Goal: Task Accomplishment & Management: Complete application form

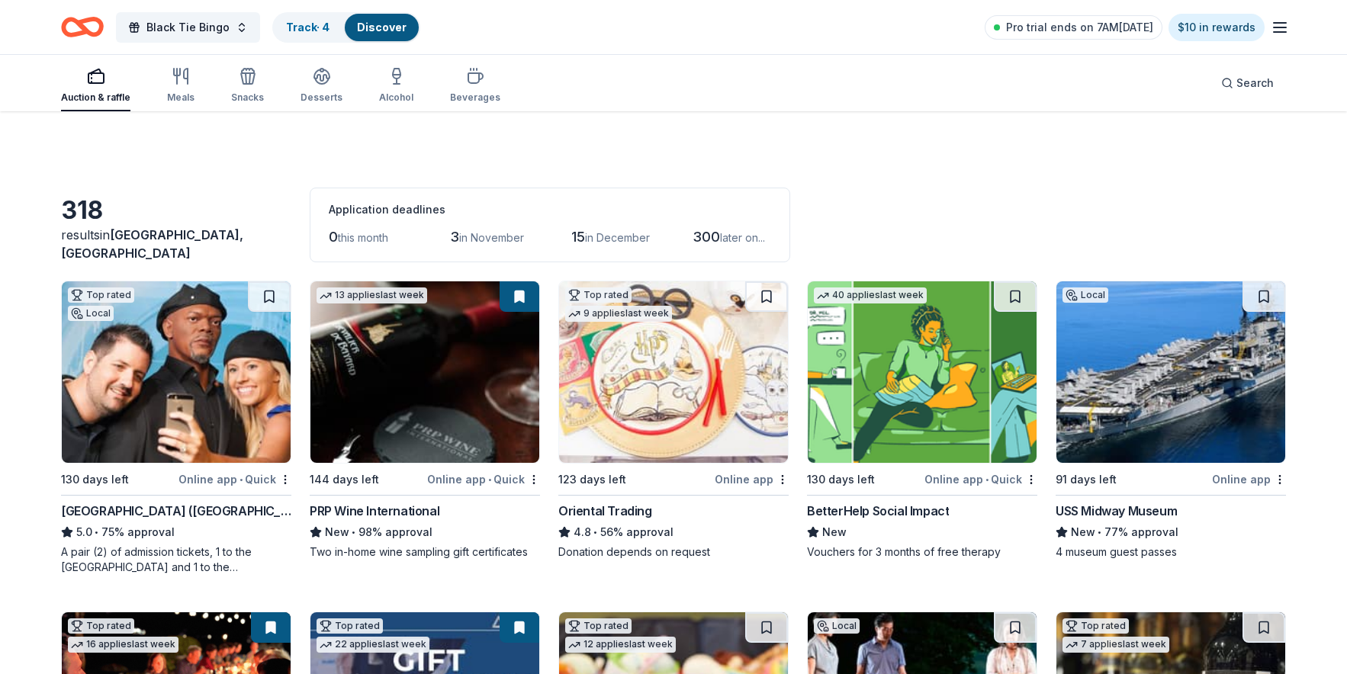
scroll to position [4905, 0]
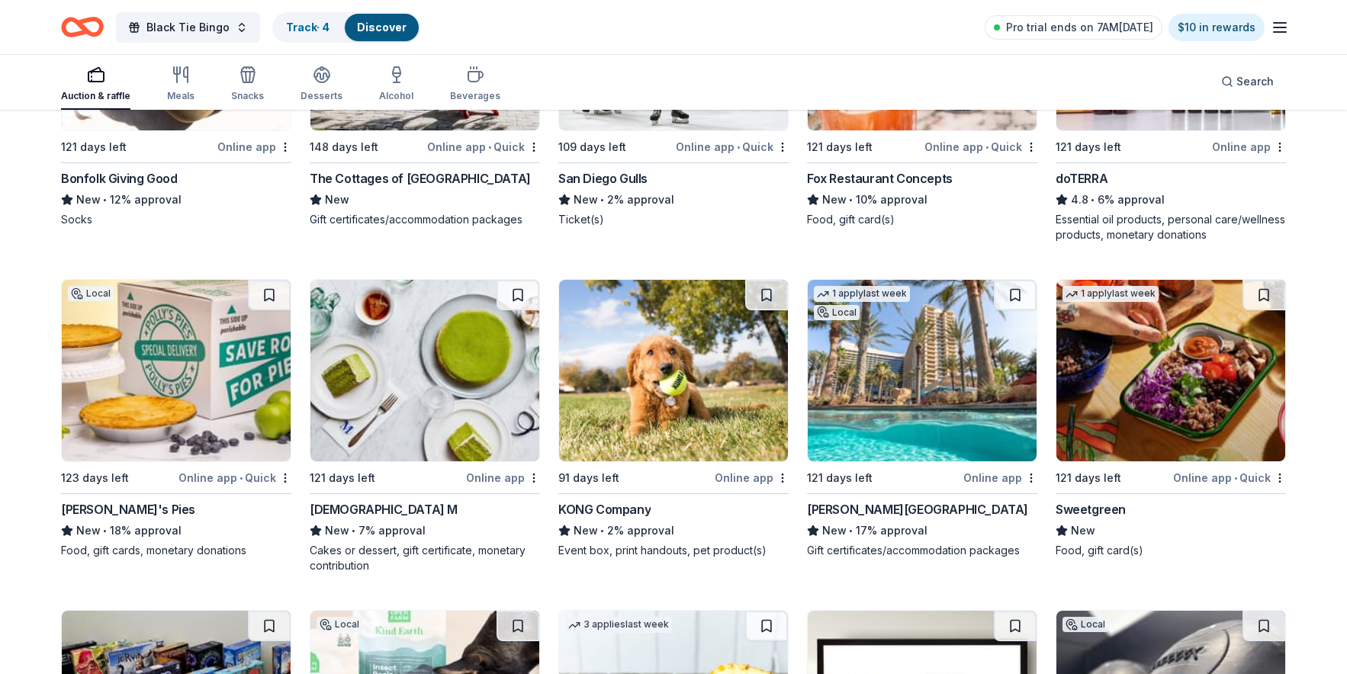
drag, startPoint x: 1020, startPoint y: 537, endPoint x: 679, endPoint y: 33, distance: 608.5
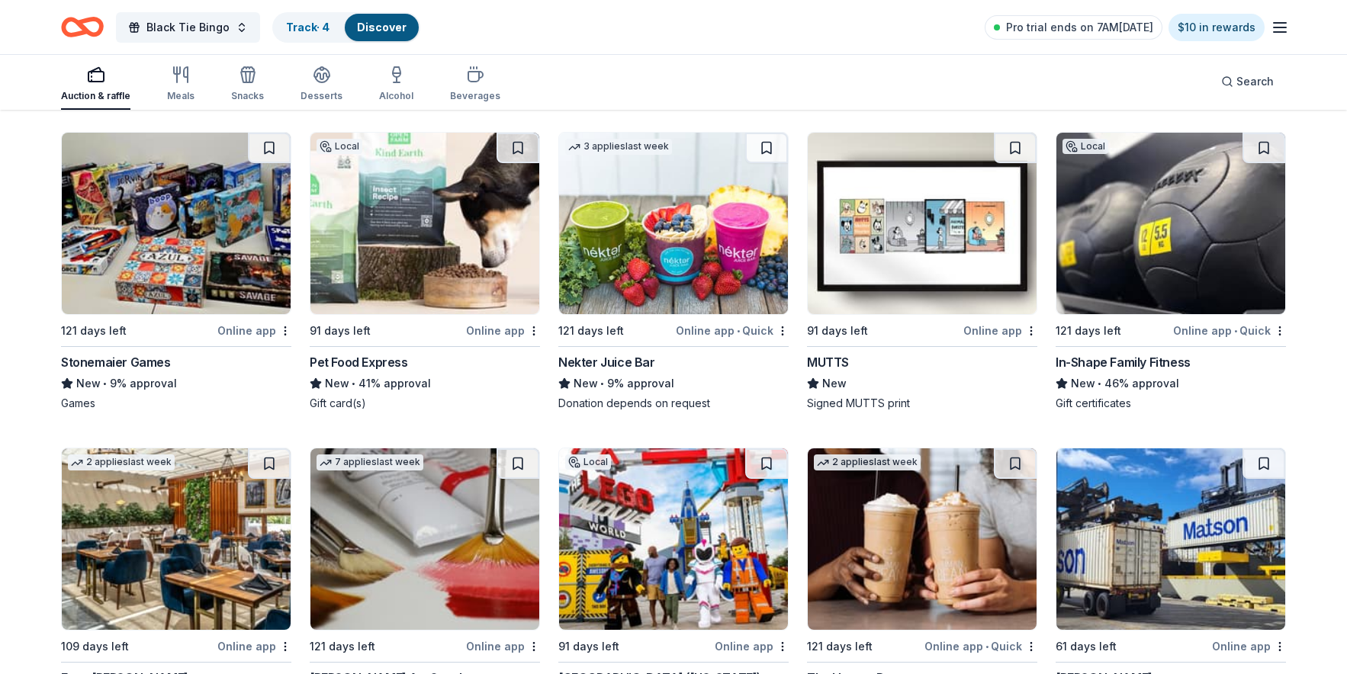
scroll to position [5468, 0]
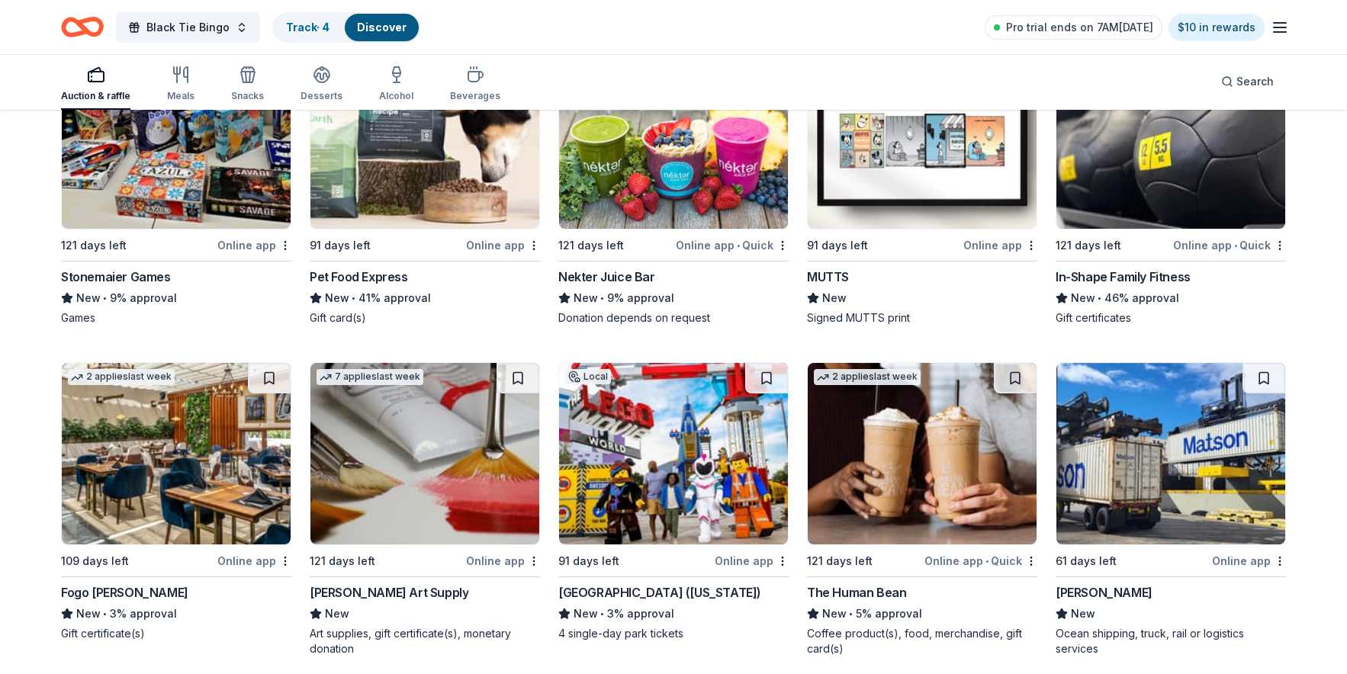
click at [1148, 268] on div "In-Shape Family Fitness" at bounding box center [1122, 277] width 135 height 18
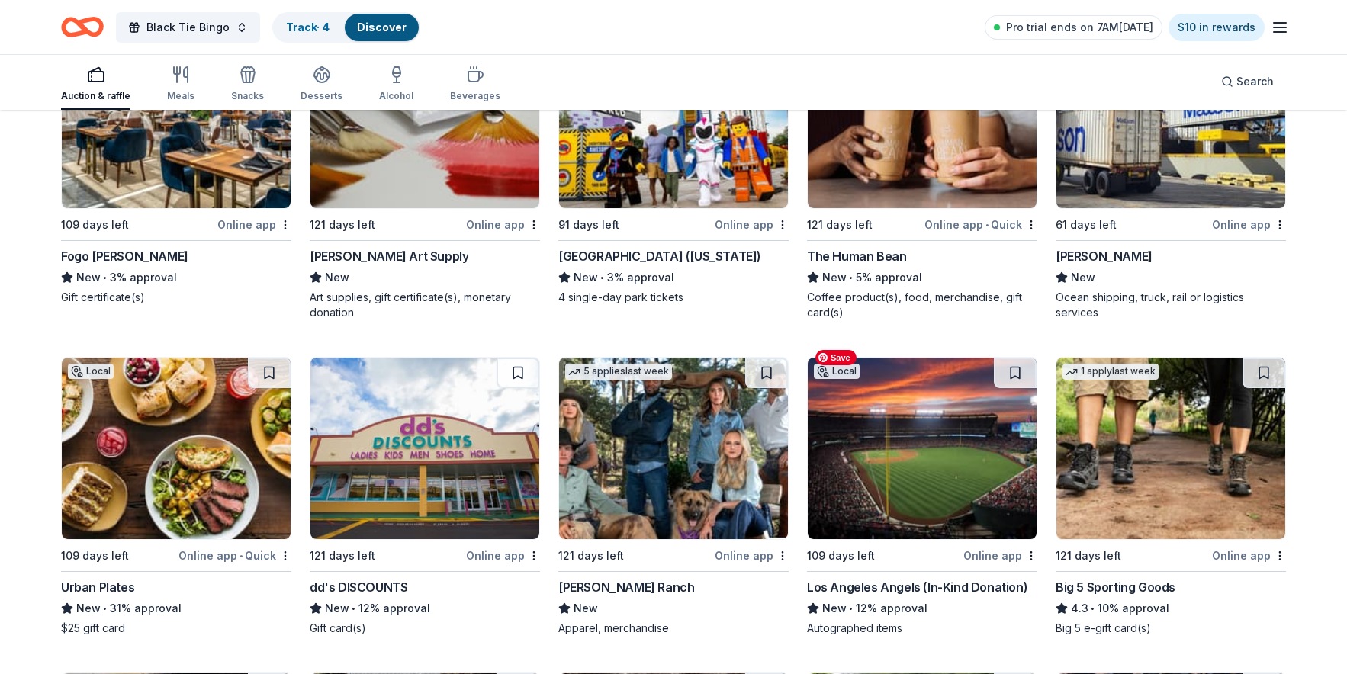
scroll to position [5808, 0]
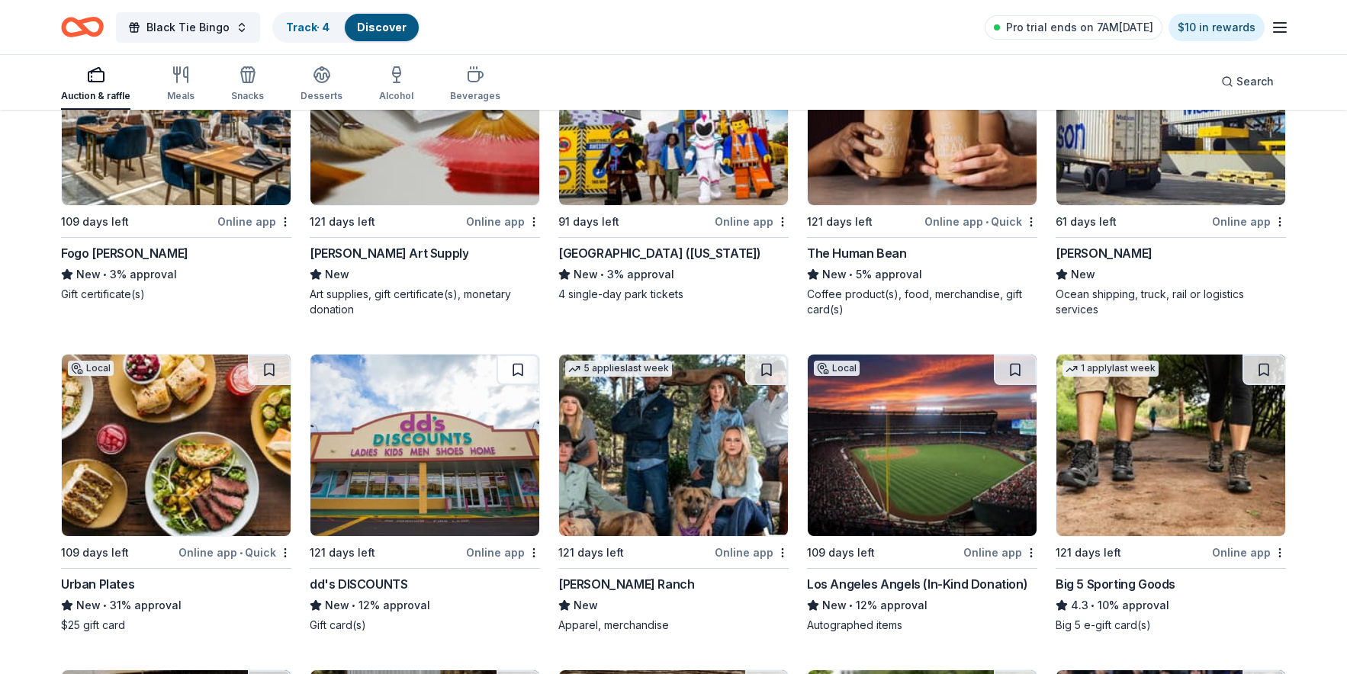
click at [348, 575] on div "dd's DISCOUNTS" at bounding box center [359, 584] width 98 height 18
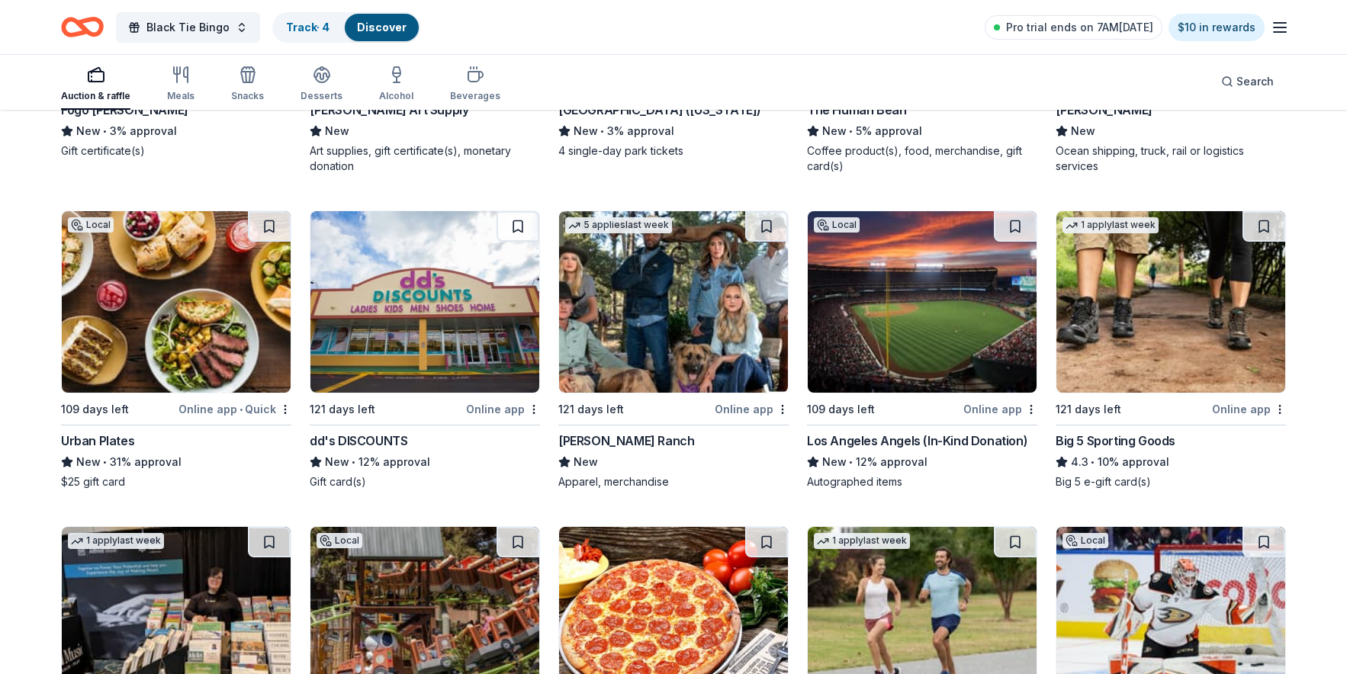
scroll to position [6029, 0]
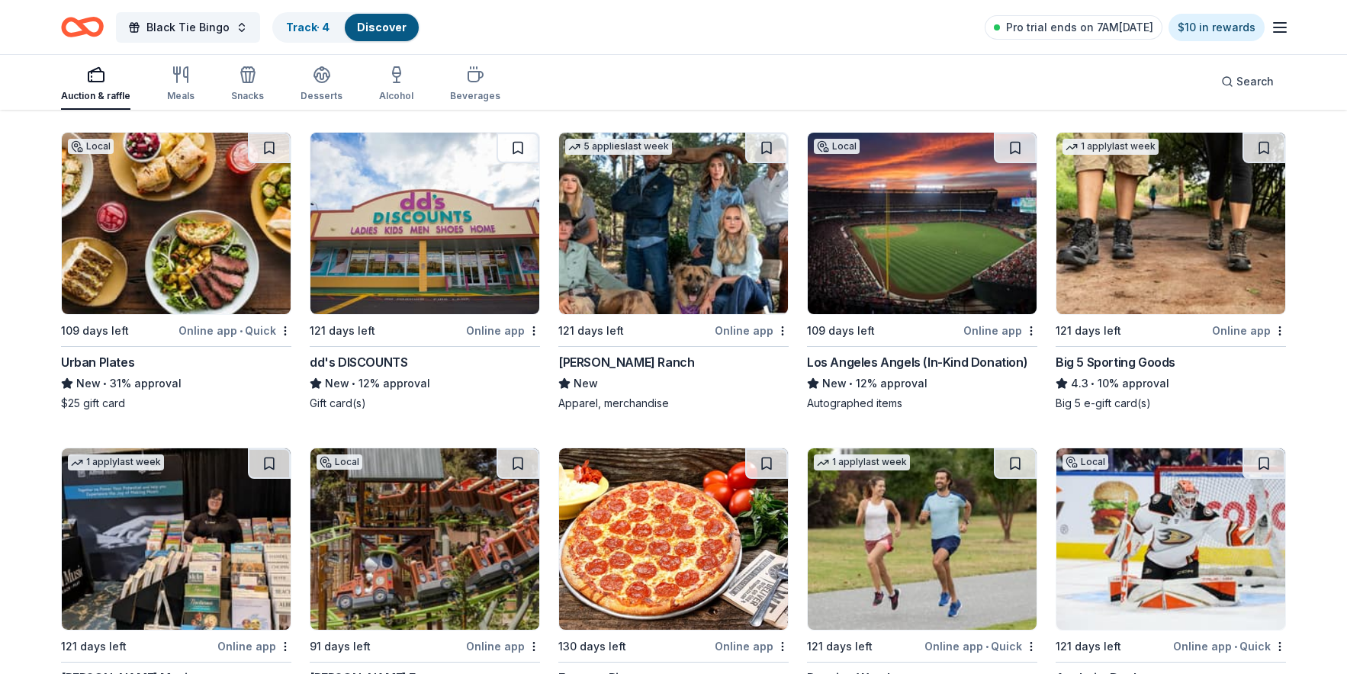
click at [621, 353] on div "Kimes Ranch" at bounding box center [626, 362] width 136 height 18
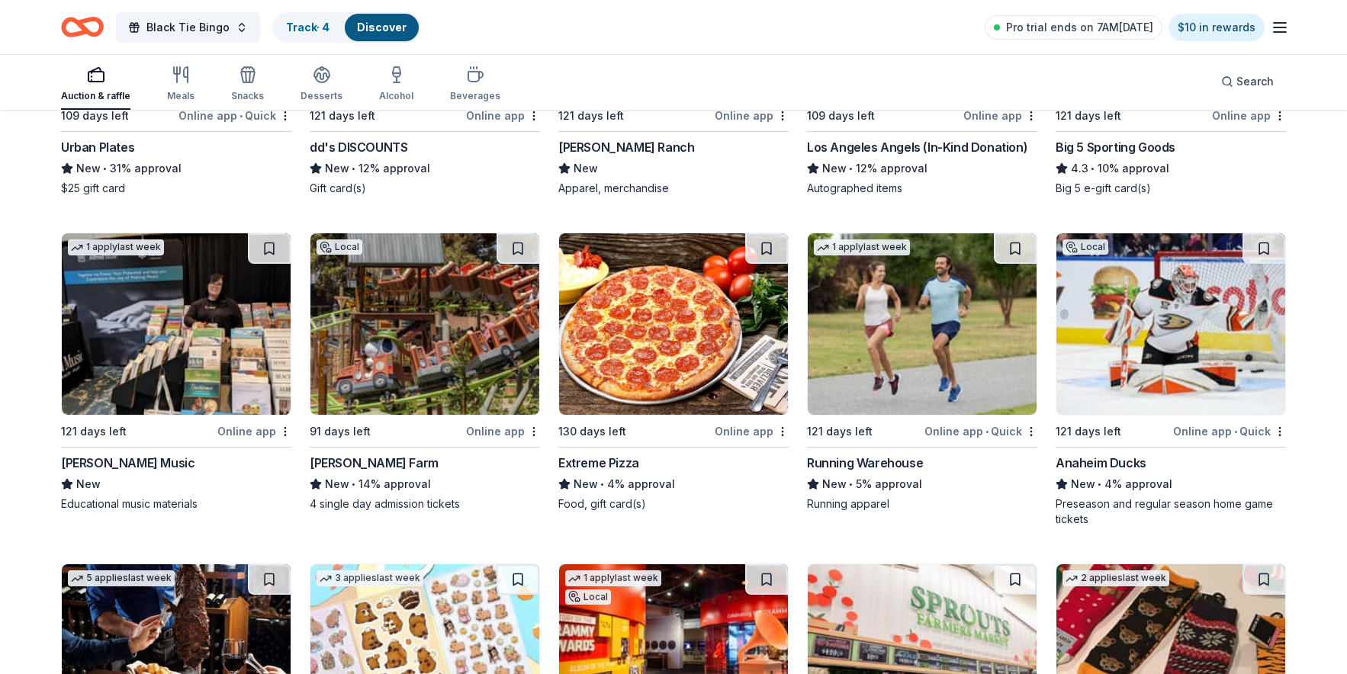
click at [363, 454] on div "Knott's Berry Farm" at bounding box center [374, 463] width 129 height 18
click at [345, 454] on div "Knott's Berry Farm" at bounding box center [374, 463] width 129 height 18
click at [869, 454] on div "Running Warehouse" at bounding box center [865, 463] width 116 height 18
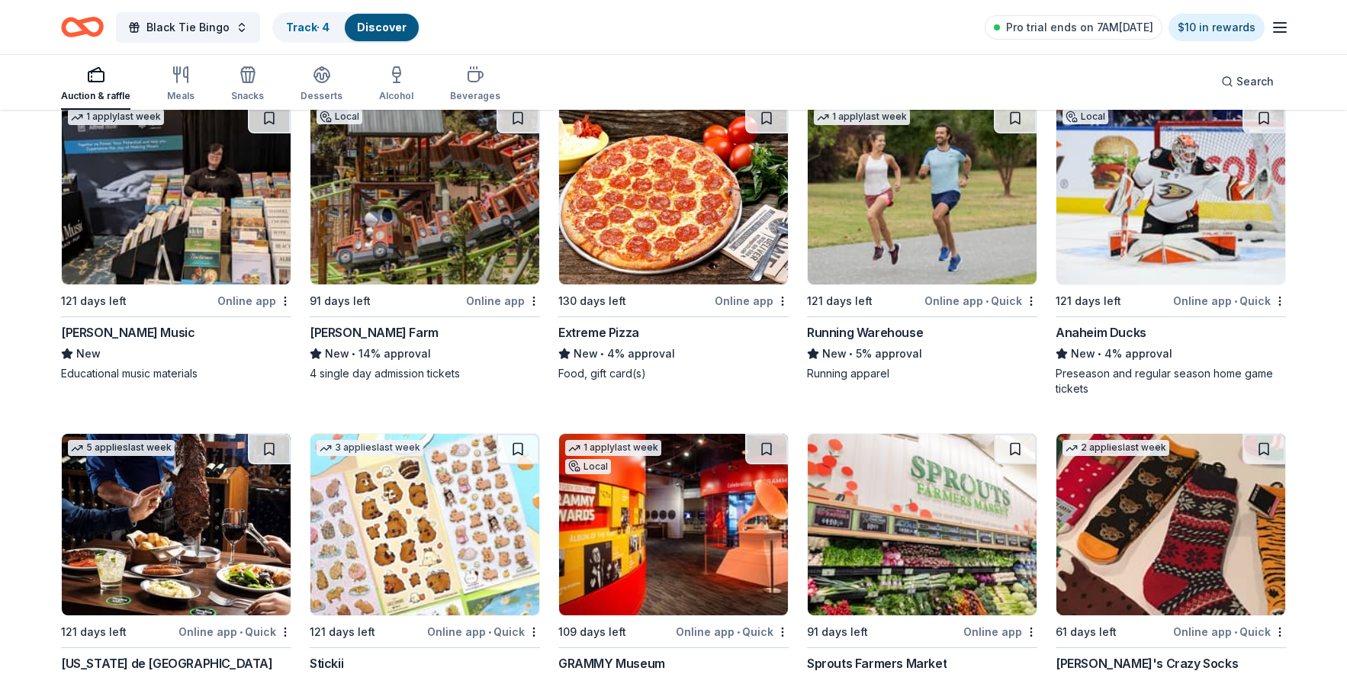
scroll to position [6502, 0]
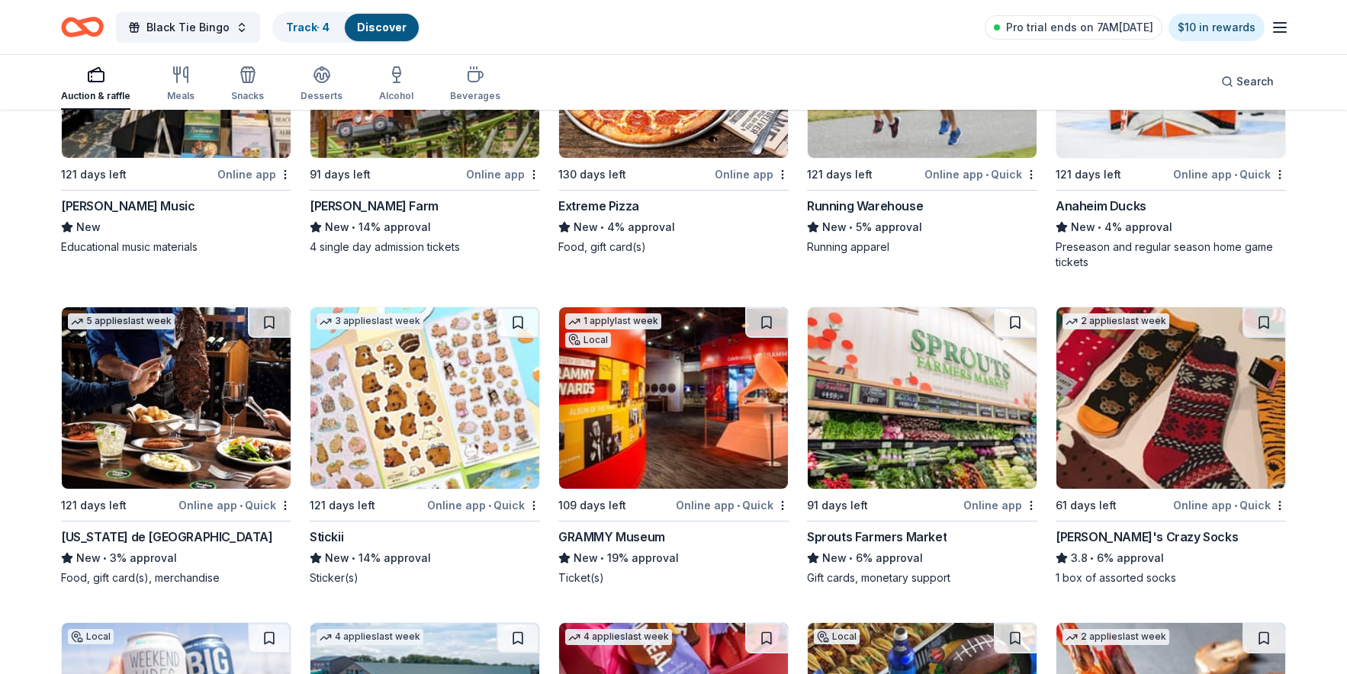
click at [108, 528] on div "Texas de Brazil" at bounding box center [167, 537] width 212 height 18
click at [625, 528] on div "GRAMMY Museum" at bounding box center [611, 537] width 107 height 18
click at [605, 528] on div "GRAMMY Museum" at bounding box center [611, 537] width 107 height 18
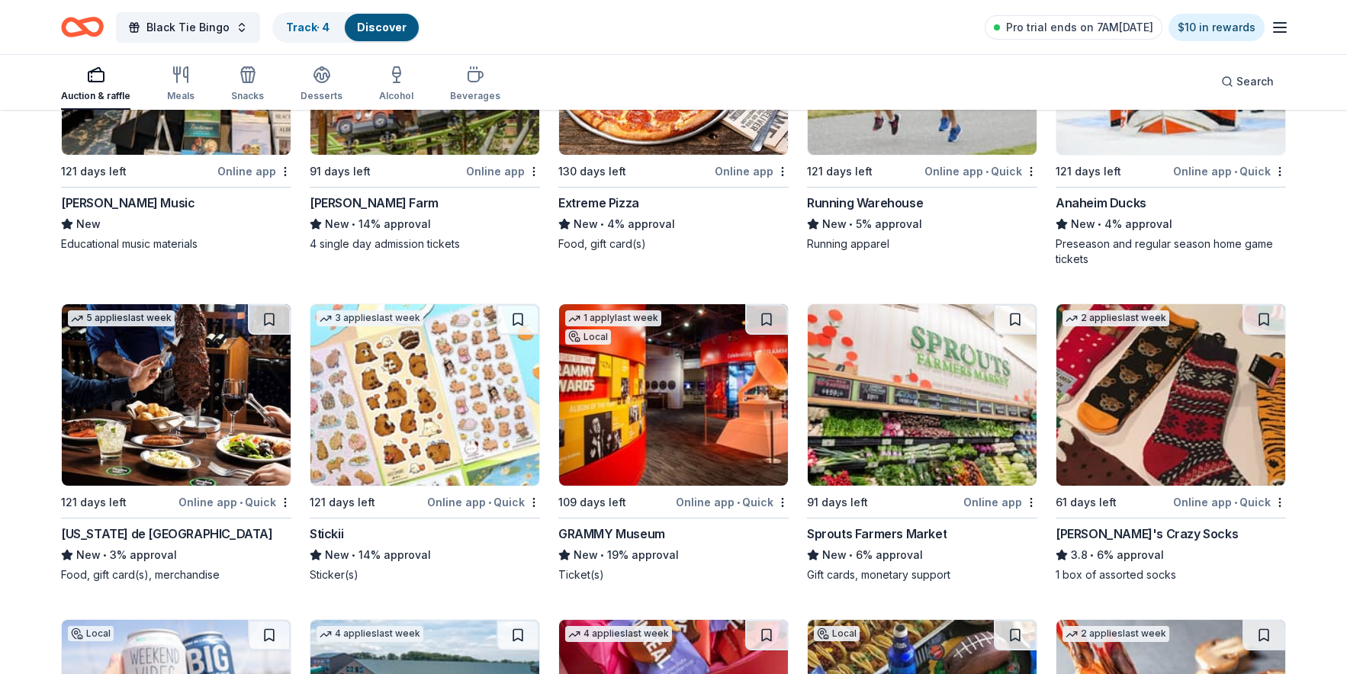
scroll to position [6720, 0]
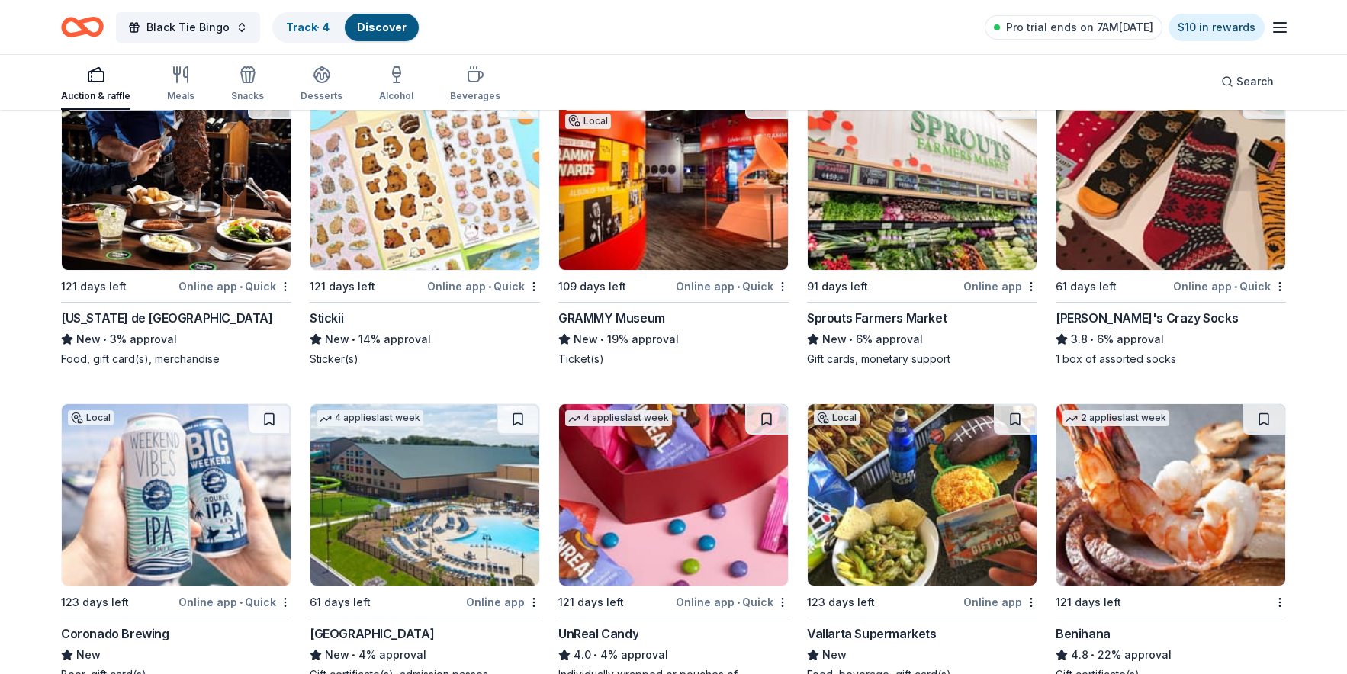
click at [323, 625] on div "Great Wolf Lodge" at bounding box center [372, 634] width 124 height 18
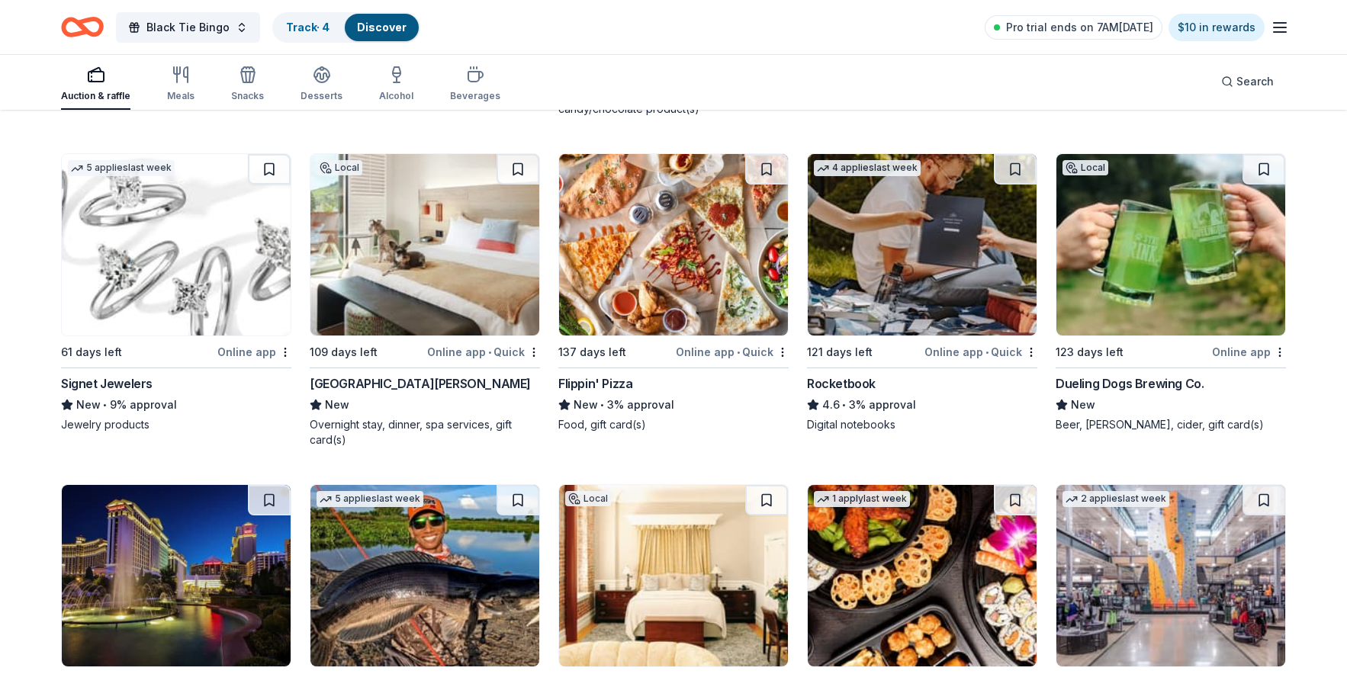
scroll to position [7394, 0]
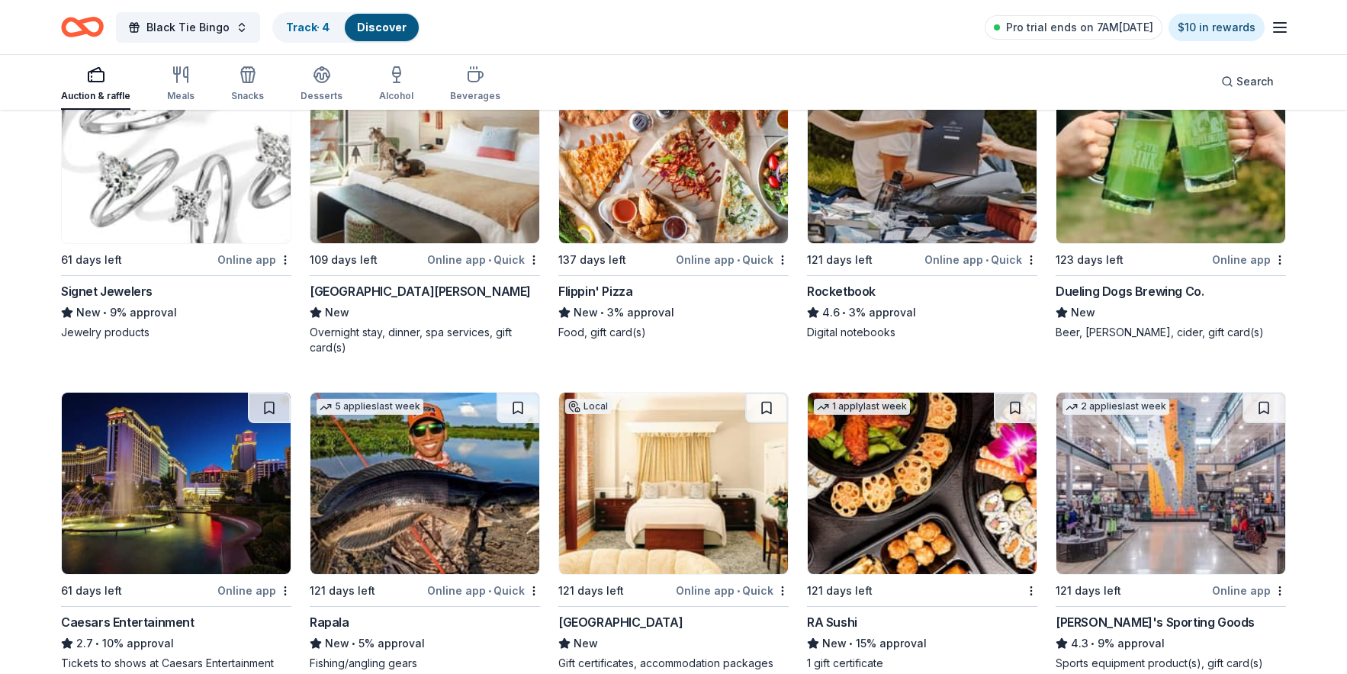
click at [110, 282] on div "Signet Jewelers" at bounding box center [107, 291] width 92 height 18
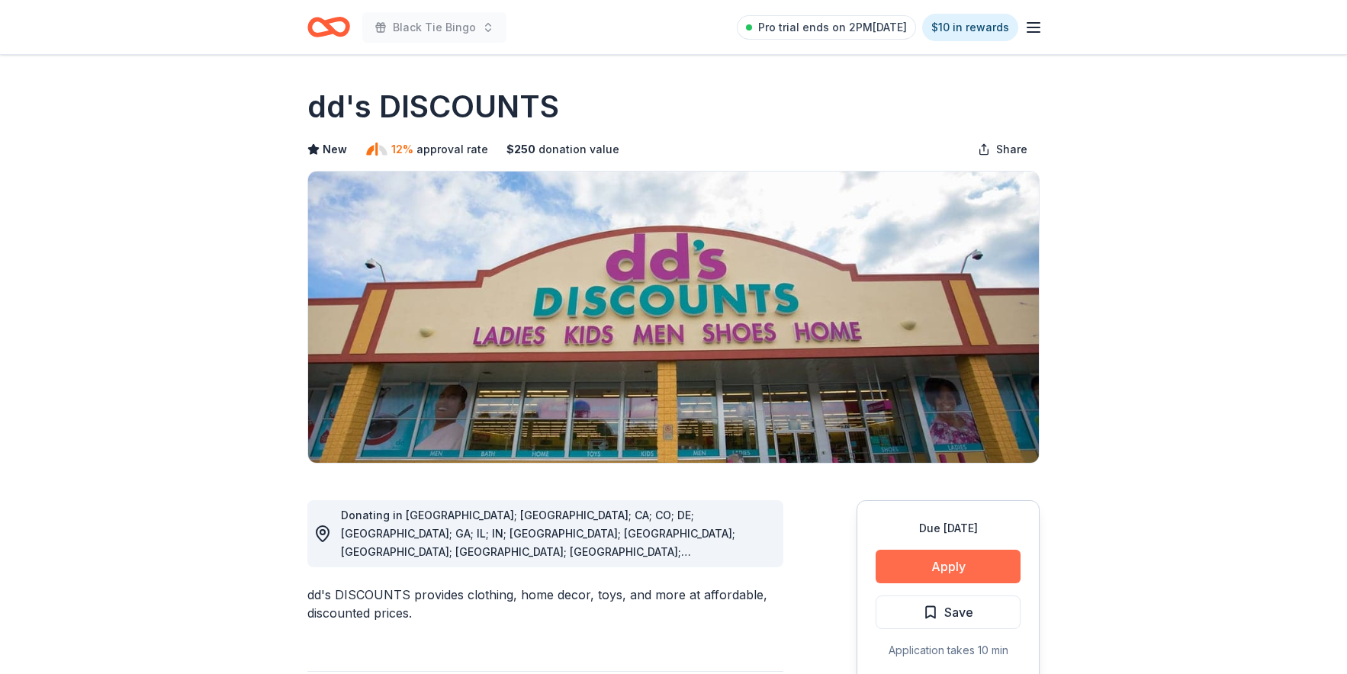
click at [954, 566] on button "Apply" at bounding box center [947, 567] width 145 height 34
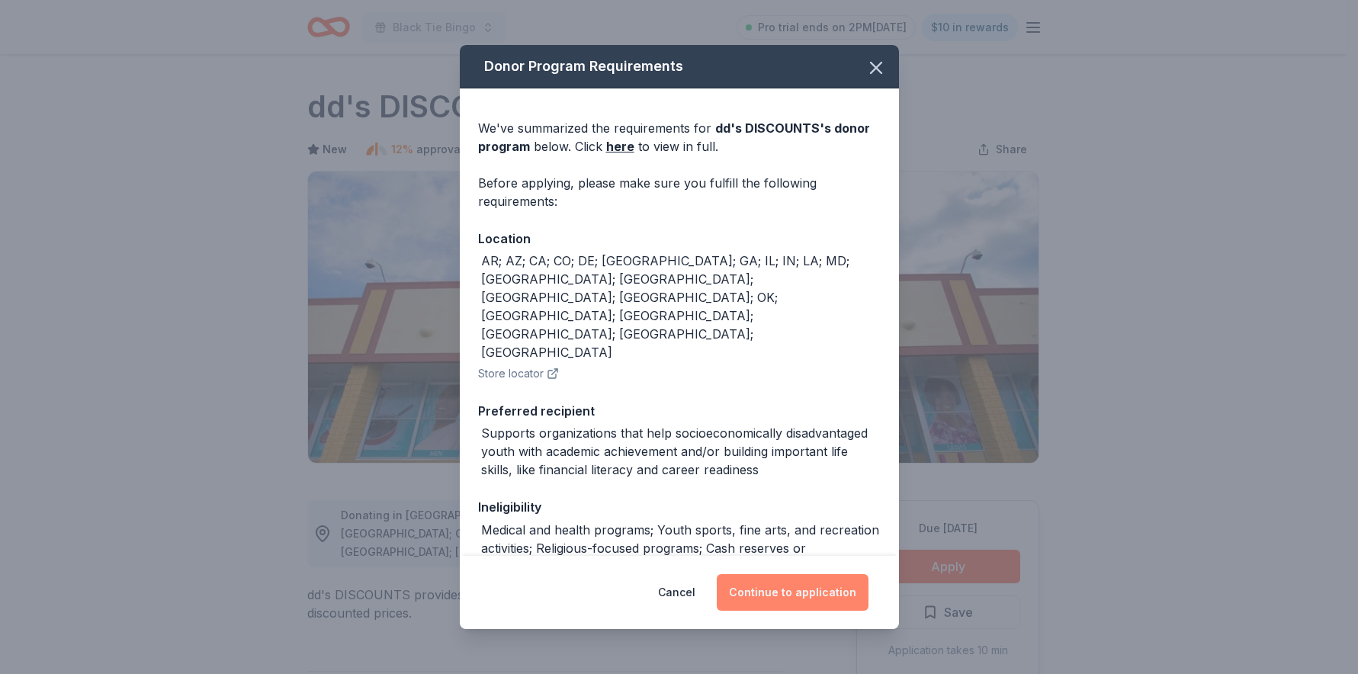
click at [782, 582] on button "Continue to application" at bounding box center [793, 592] width 152 height 37
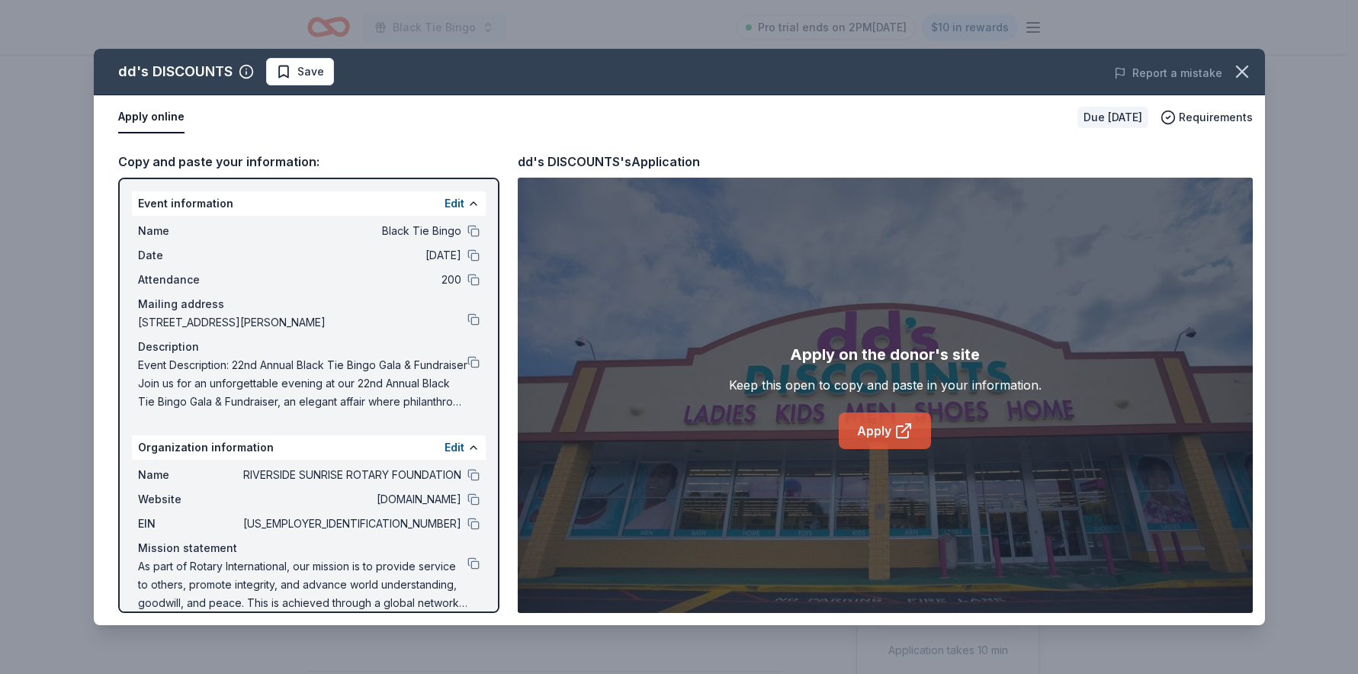
click at [884, 434] on link "Apply" at bounding box center [885, 431] width 92 height 37
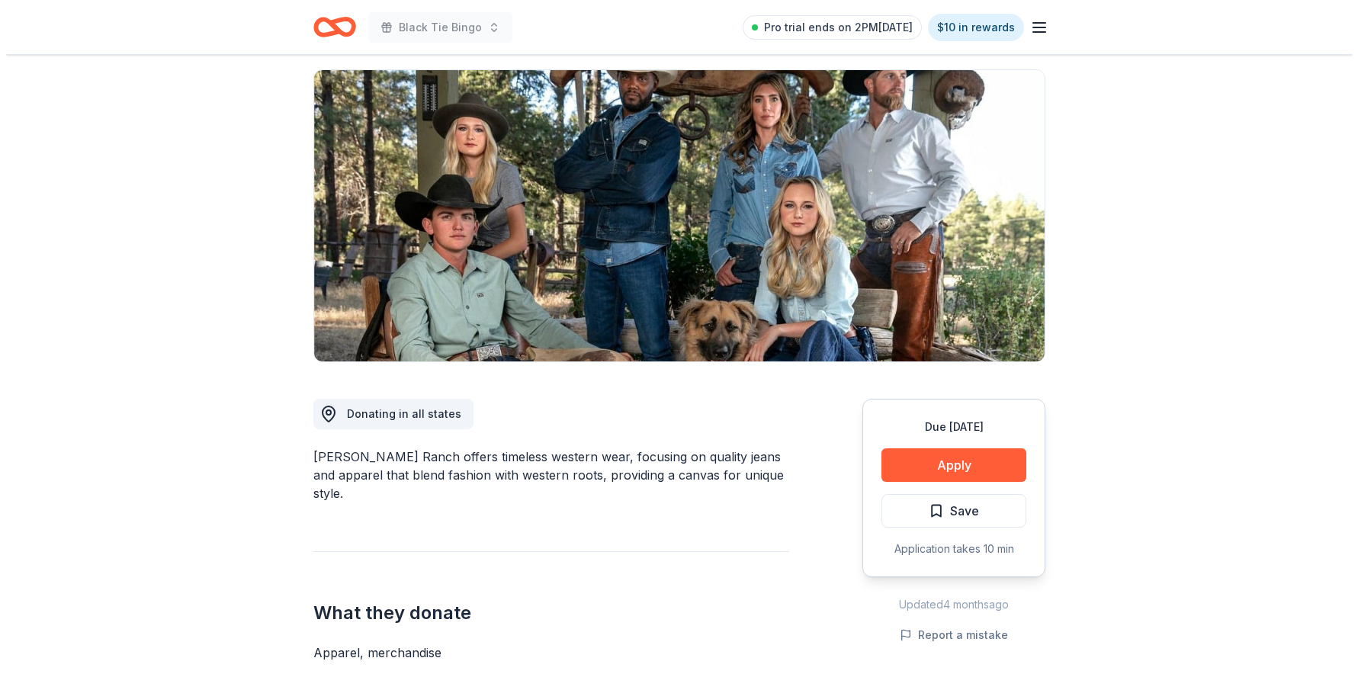
scroll to position [471, 0]
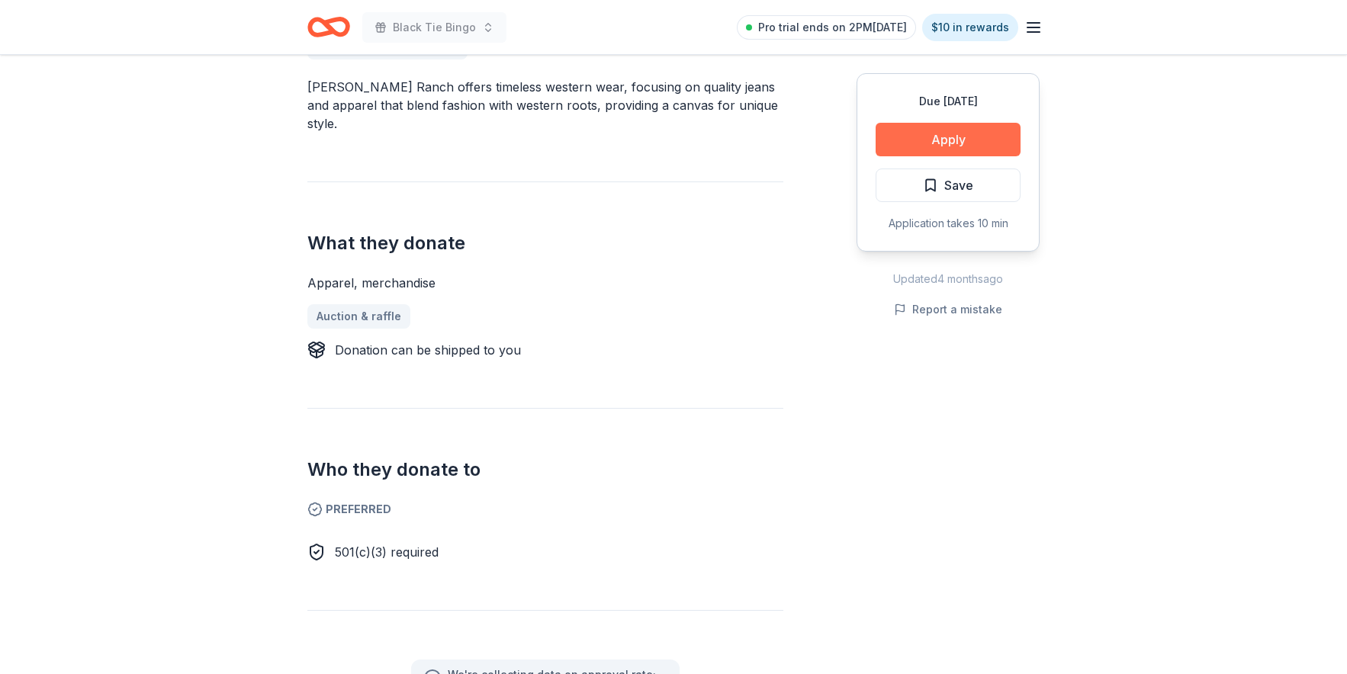
click at [946, 136] on button "Apply" at bounding box center [947, 140] width 145 height 34
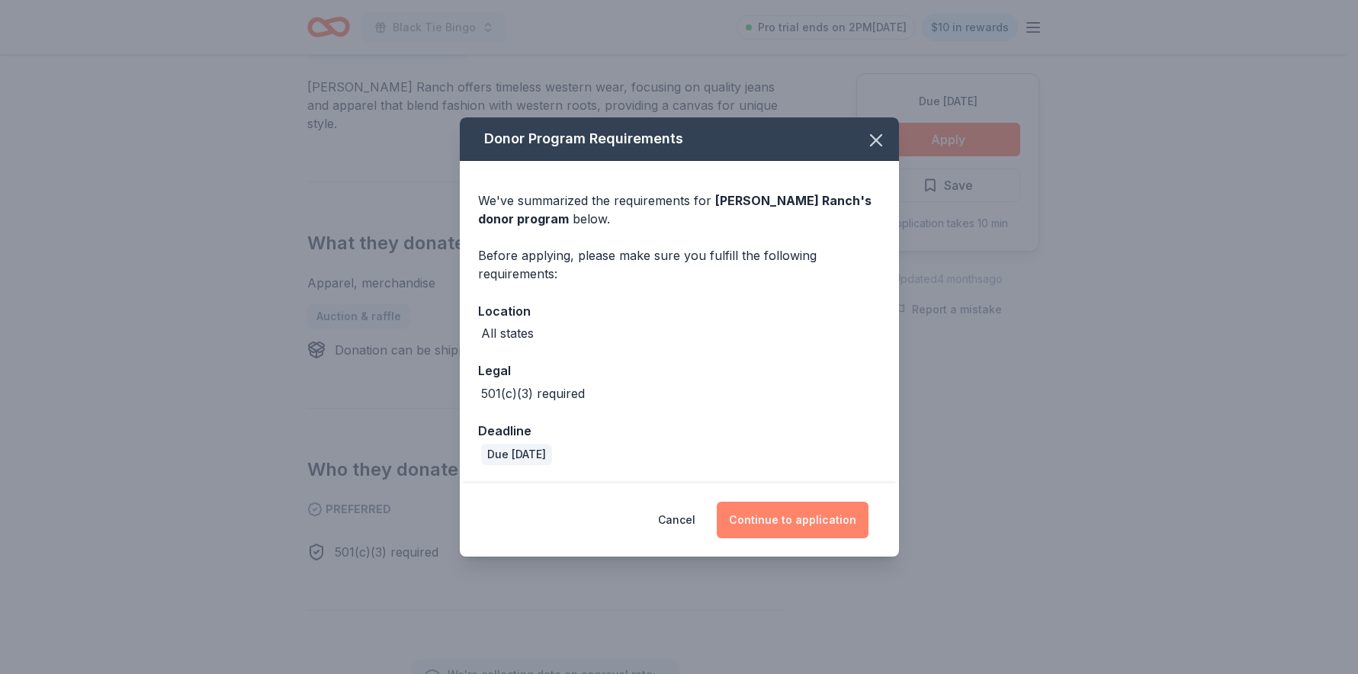
click at [796, 515] on button "Continue to application" at bounding box center [793, 520] width 152 height 37
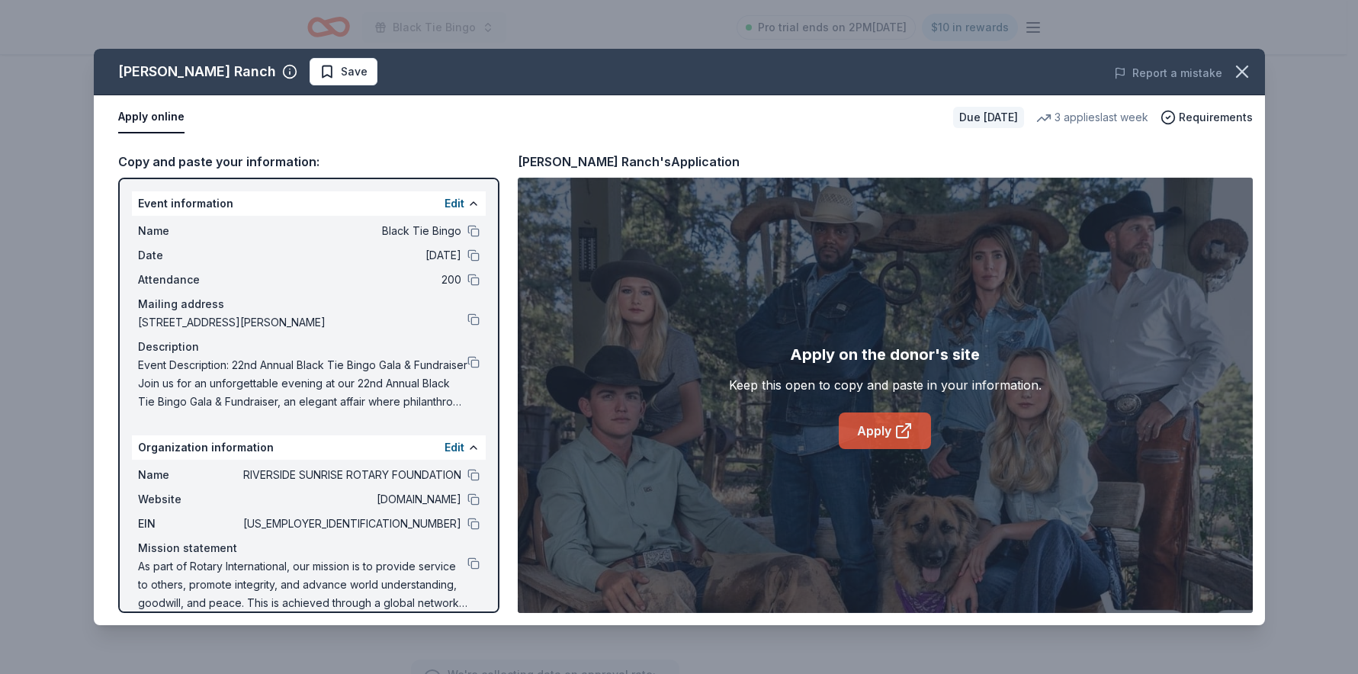
click at [882, 426] on link "Apply" at bounding box center [885, 431] width 92 height 37
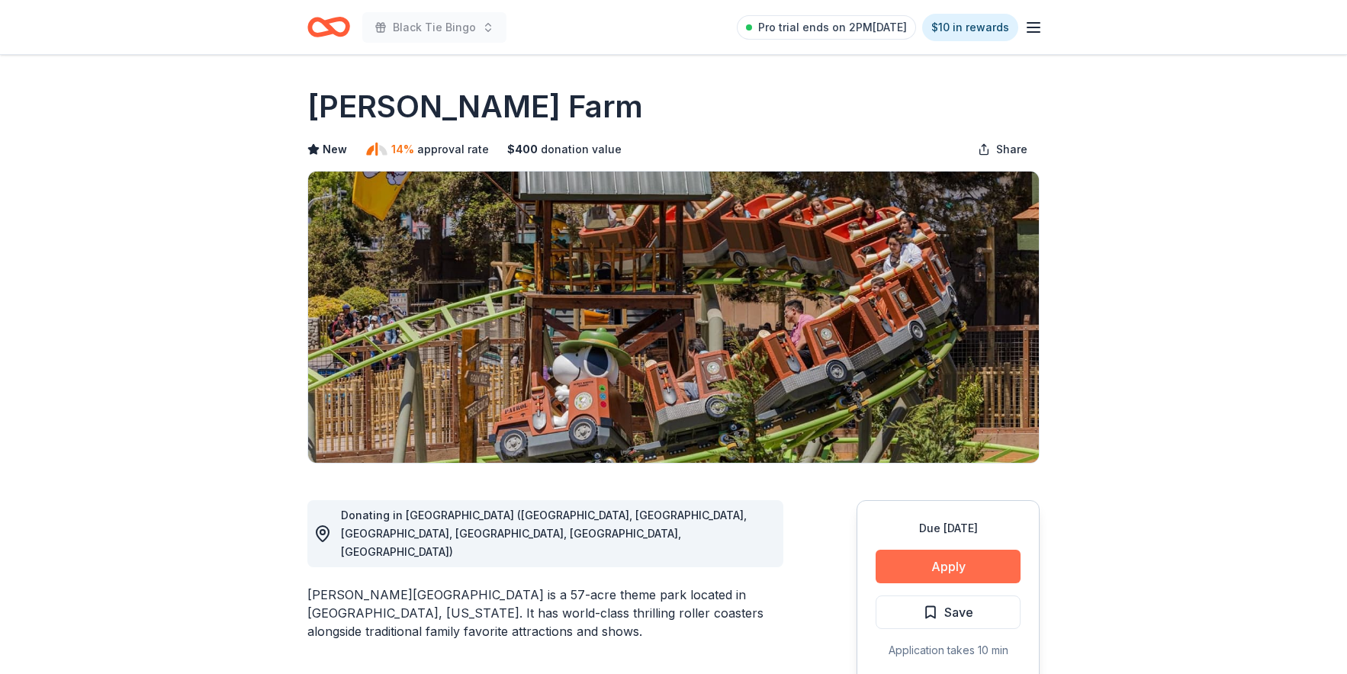
click at [932, 573] on button "Apply" at bounding box center [947, 567] width 145 height 34
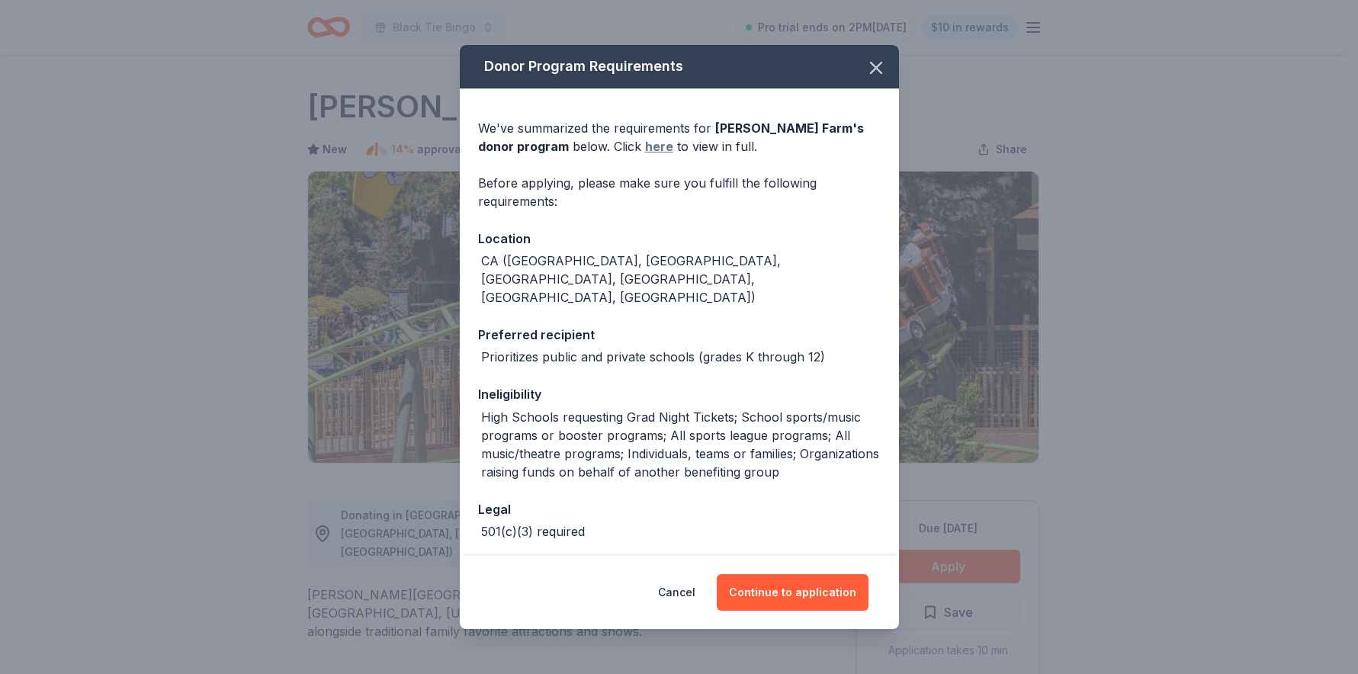
click at [657, 152] on link "here" at bounding box center [659, 146] width 28 height 18
click at [798, 589] on button "Continue to application" at bounding box center [793, 592] width 152 height 37
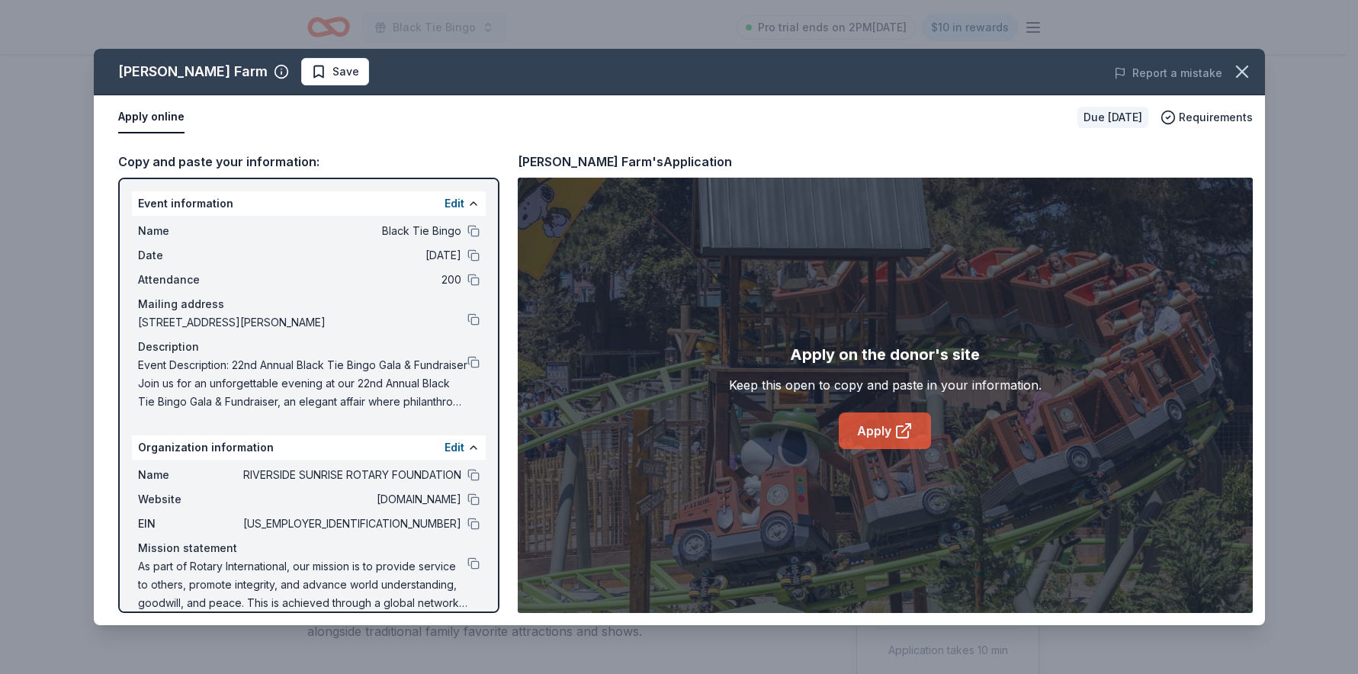
click at [874, 430] on link "Apply" at bounding box center [885, 431] width 92 height 37
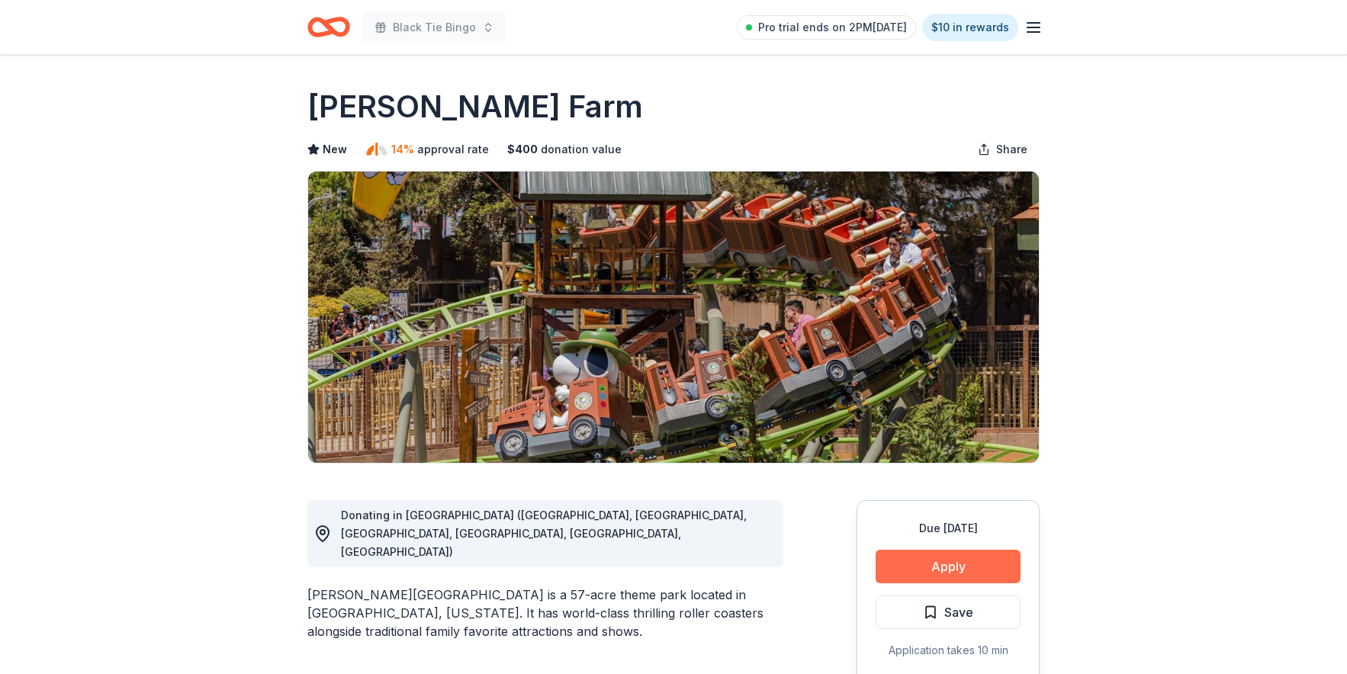
click at [916, 566] on button "Apply" at bounding box center [947, 567] width 145 height 34
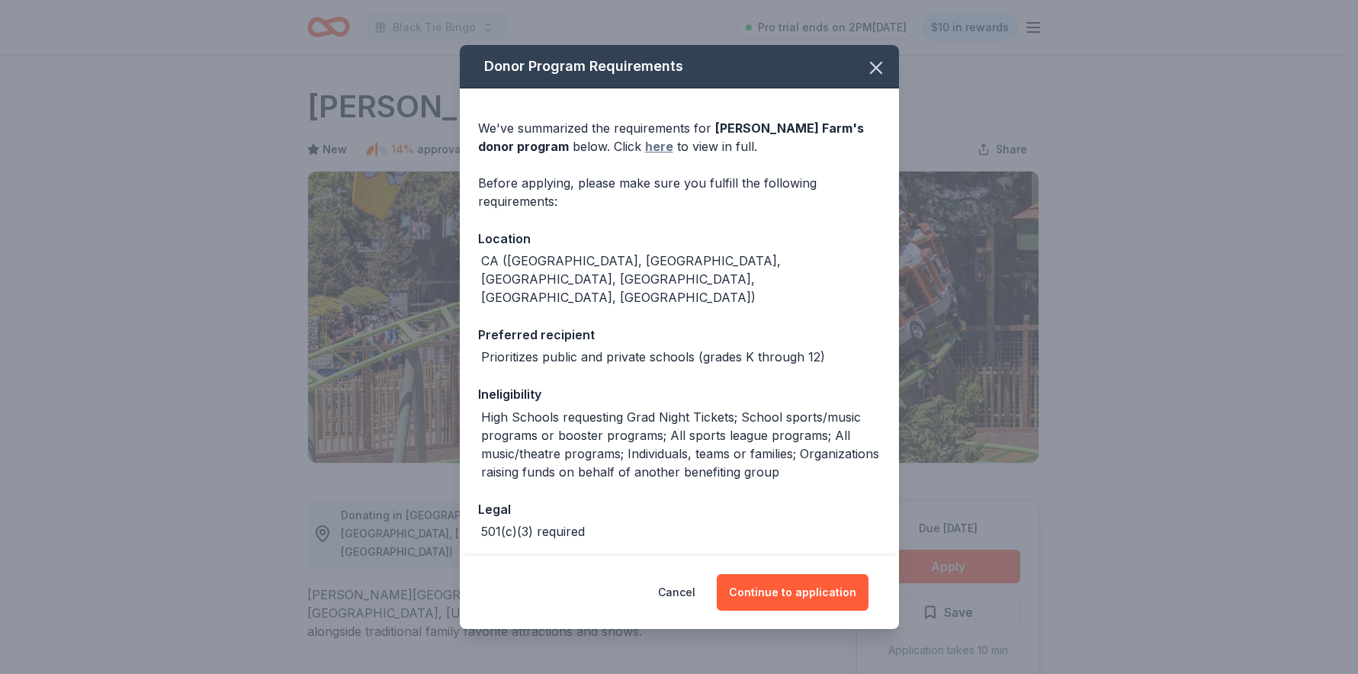
click at [654, 151] on link "here" at bounding box center [659, 146] width 28 height 18
click at [871, 65] on icon "button" at bounding box center [876, 68] width 11 height 11
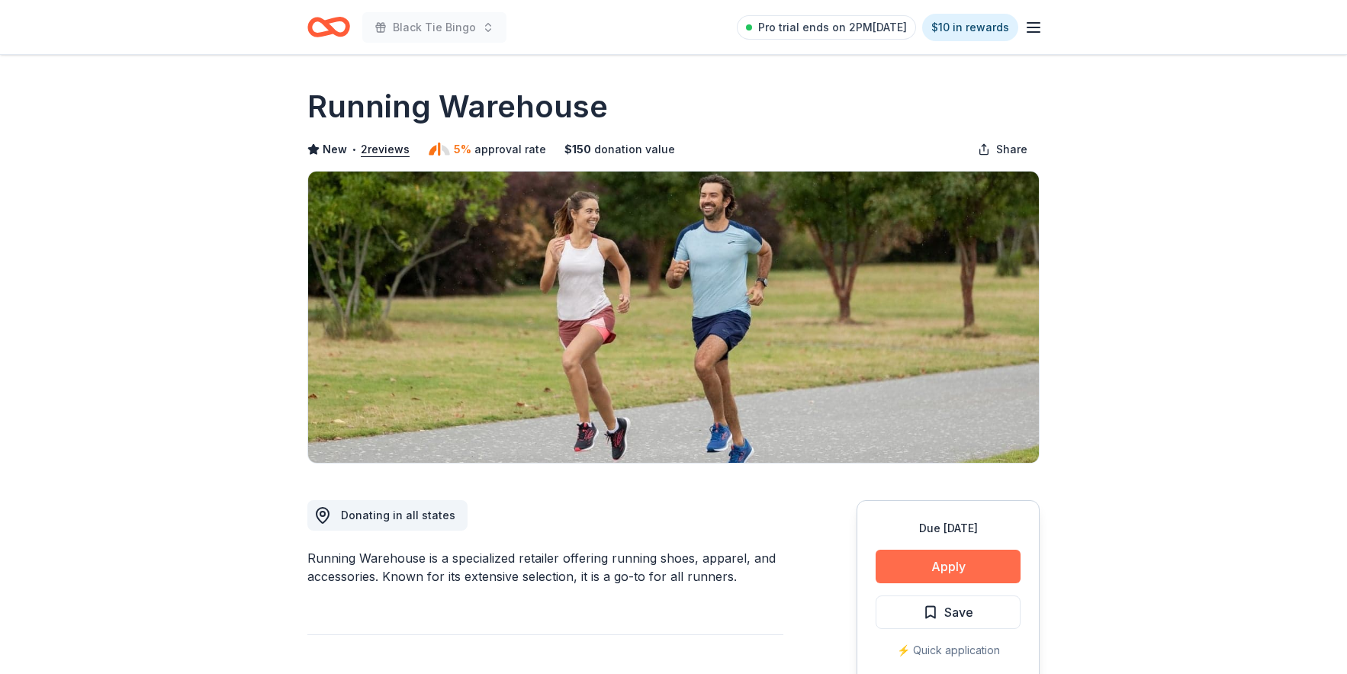
click at [915, 560] on button "Apply" at bounding box center [947, 567] width 145 height 34
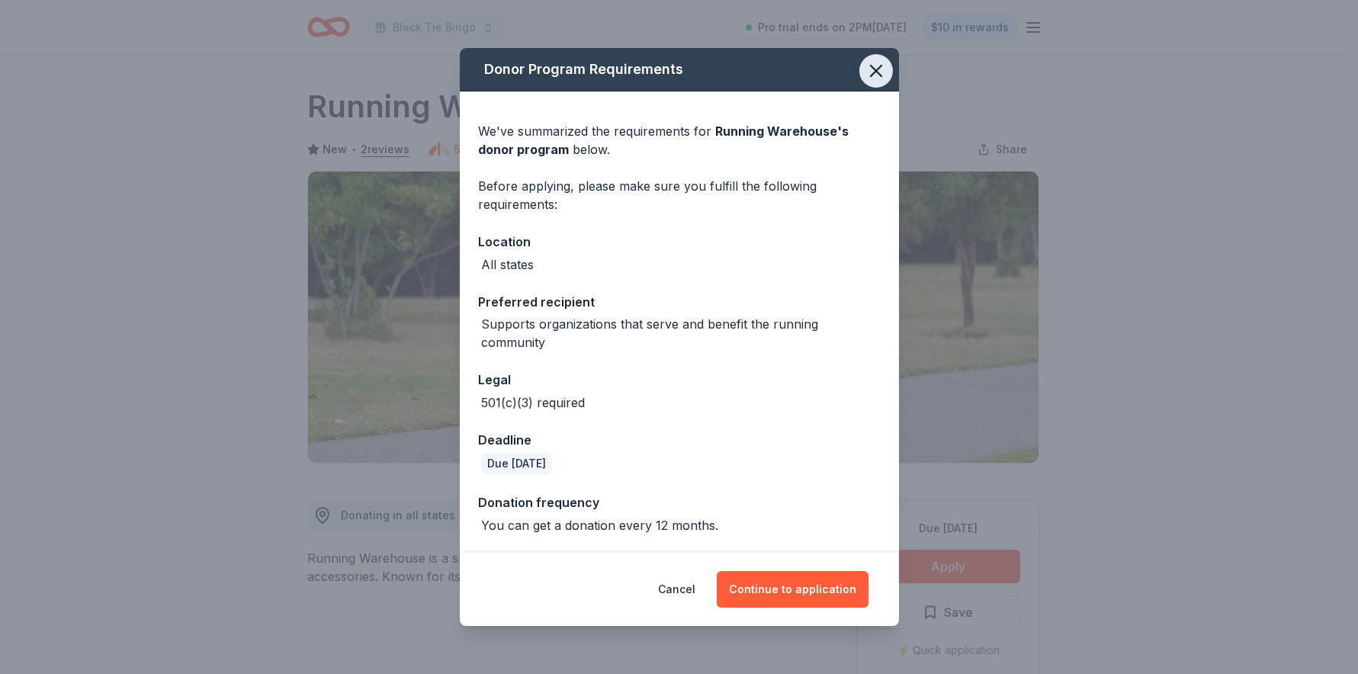
click at [875, 64] on icon "button" at bounding box center [875, 70] width 21 height 21
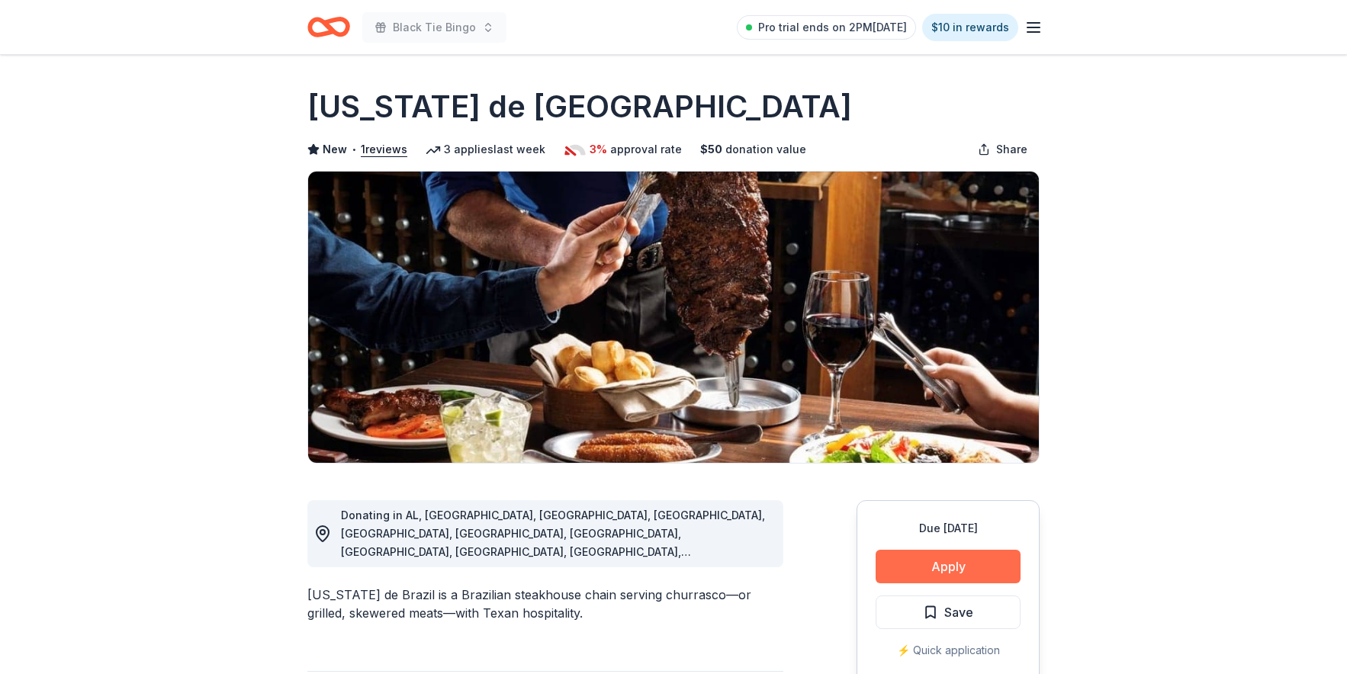
click at [950, 570] on button "Apply" at bounding box center [947, 567] width 145 height 34
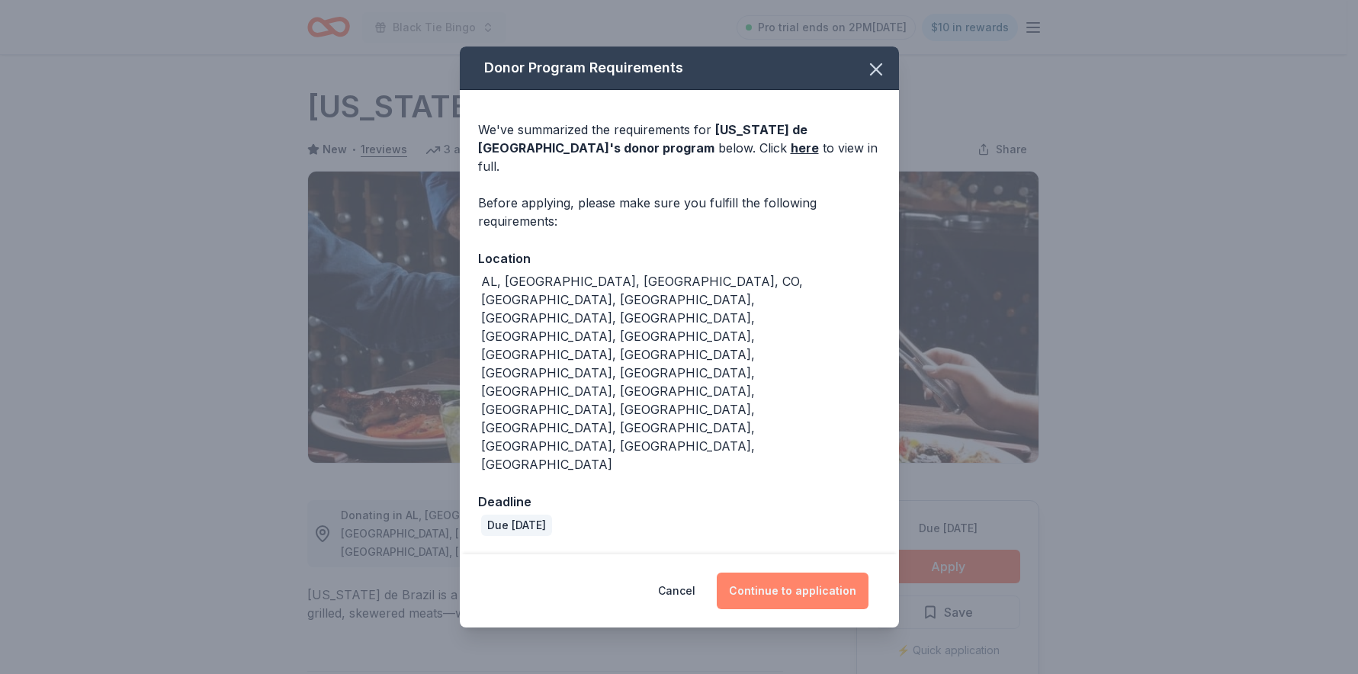
click at [808, 573] on button "Continue to application" at bounding box center [793, 591] width 152 height 37
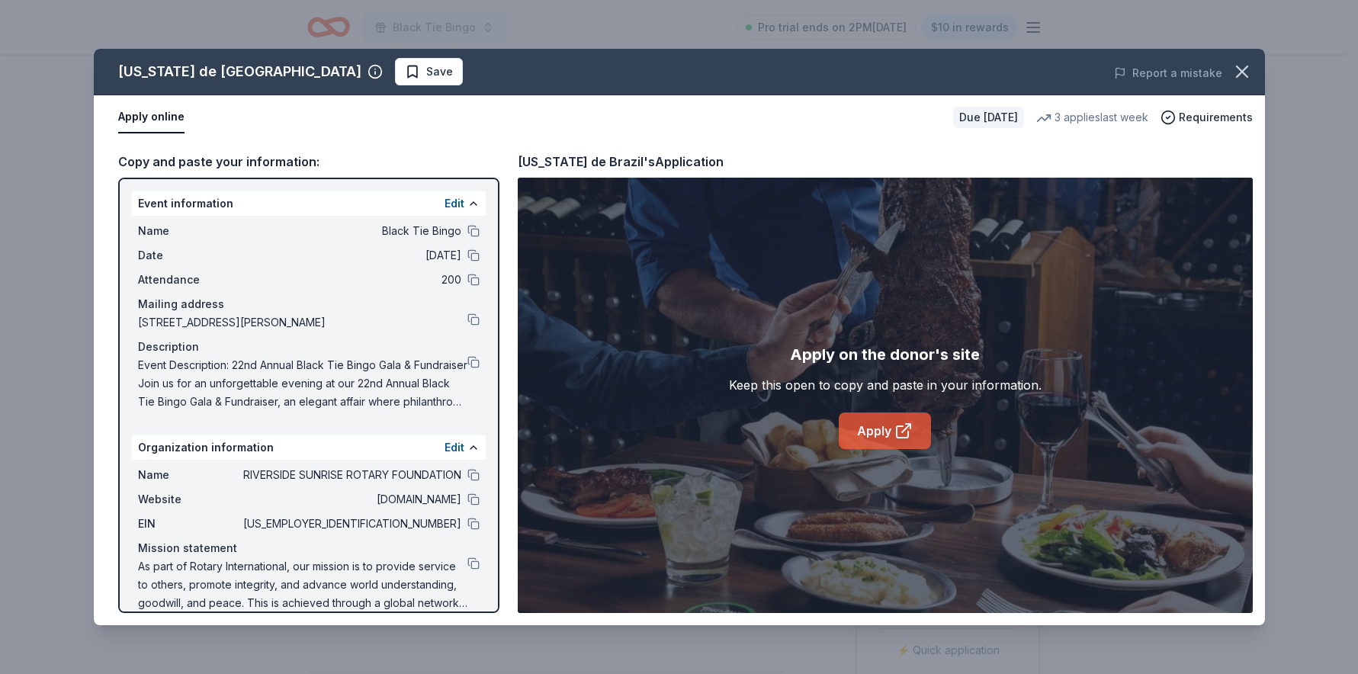
click at [861, 438] on link "Apply" at bounding box center [885, 431] width 92 height 37
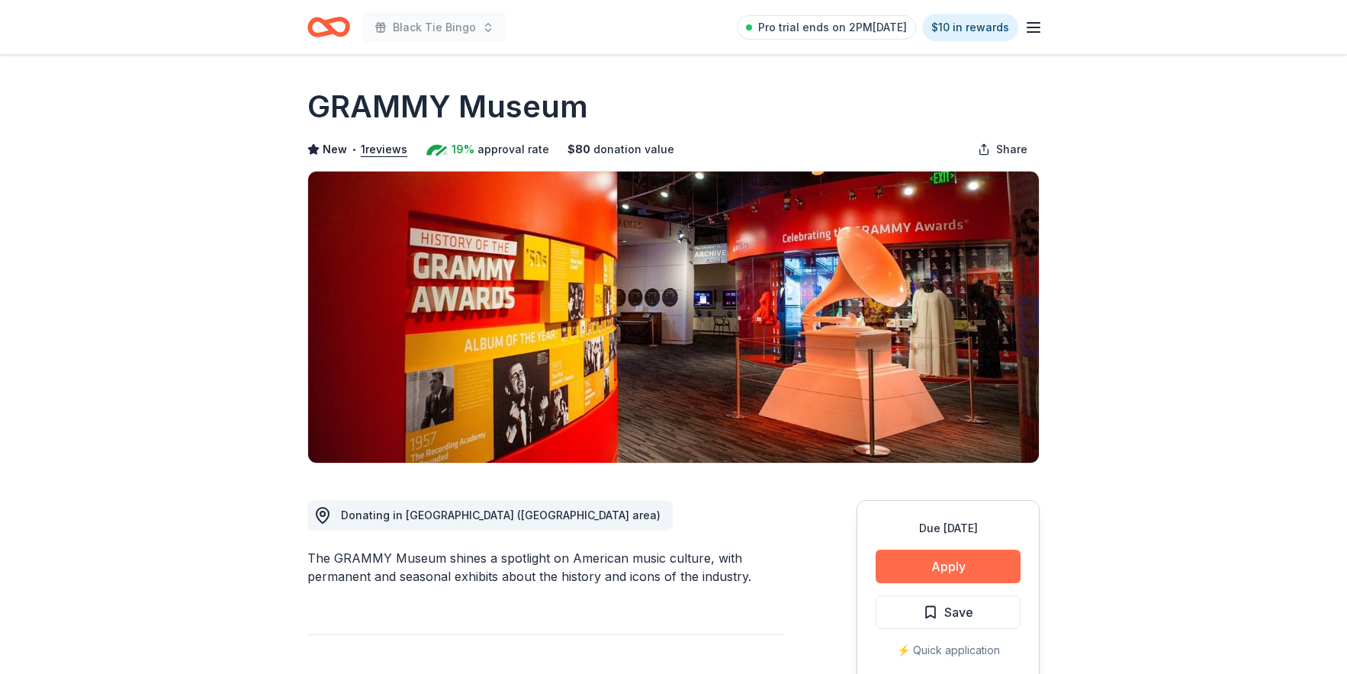
click at [943, 569] on button "Apply" at bounding box center [947, 567] width 145 height 34
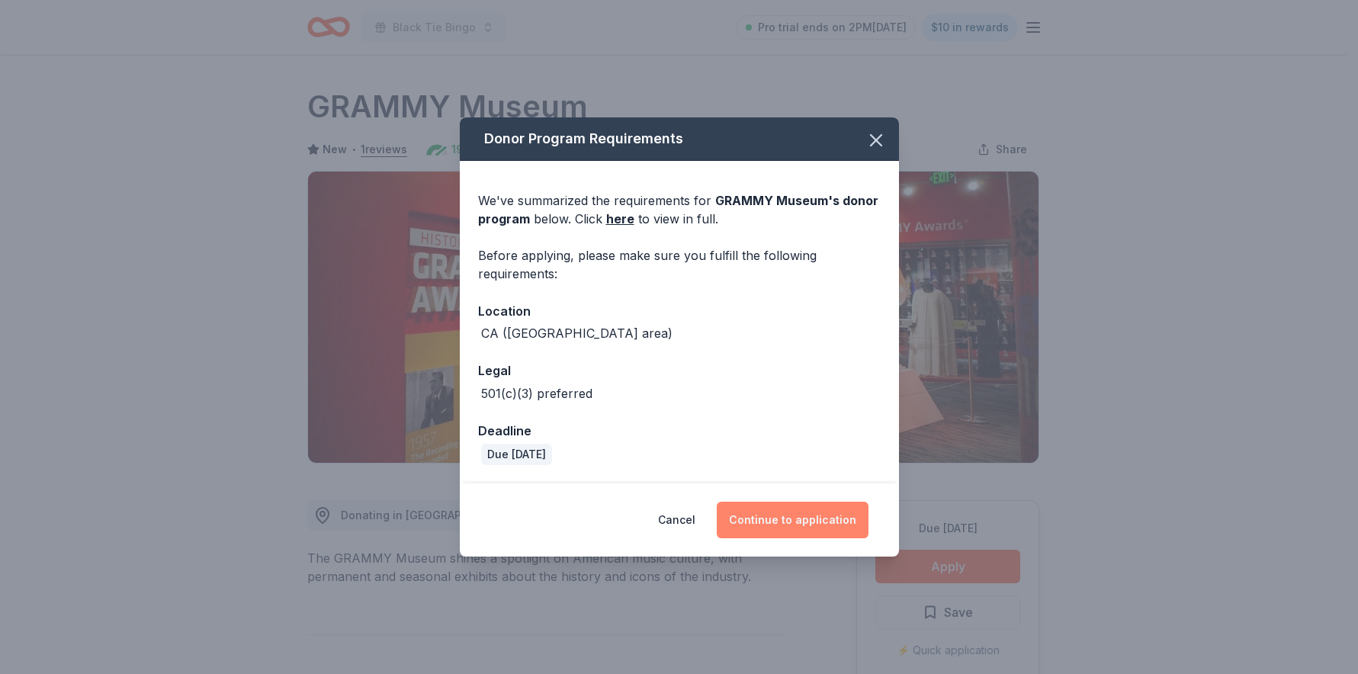
click at [774, 514] on button "Continue to application" at bounding box center [793, 520] width 152 height 37
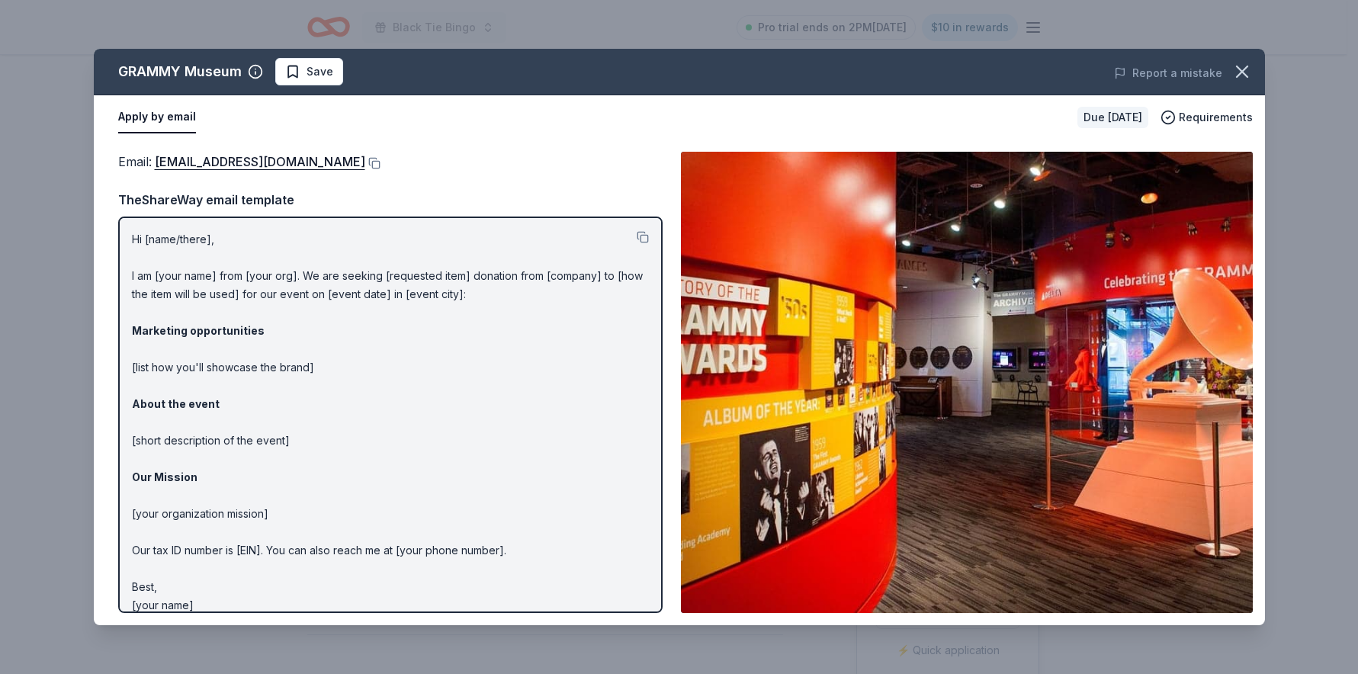
drag, startPoint x: 132, startPoint y: 239, endPoint x: 176, endPoint y: 522, distance: 286.3
click at [176, 522] on p "Hi [name/there], I am [your name] from [your org]. We are seeking [requested it…" at bounding box center [390, 422] width 517 height 384
click at [637, 235] on button at bounding box center [643, 237] width 12 height 12
click at [348, 161] on link "donationrequests@grammymuseum.org" at bounding box center [260, 162] width 210 height 20
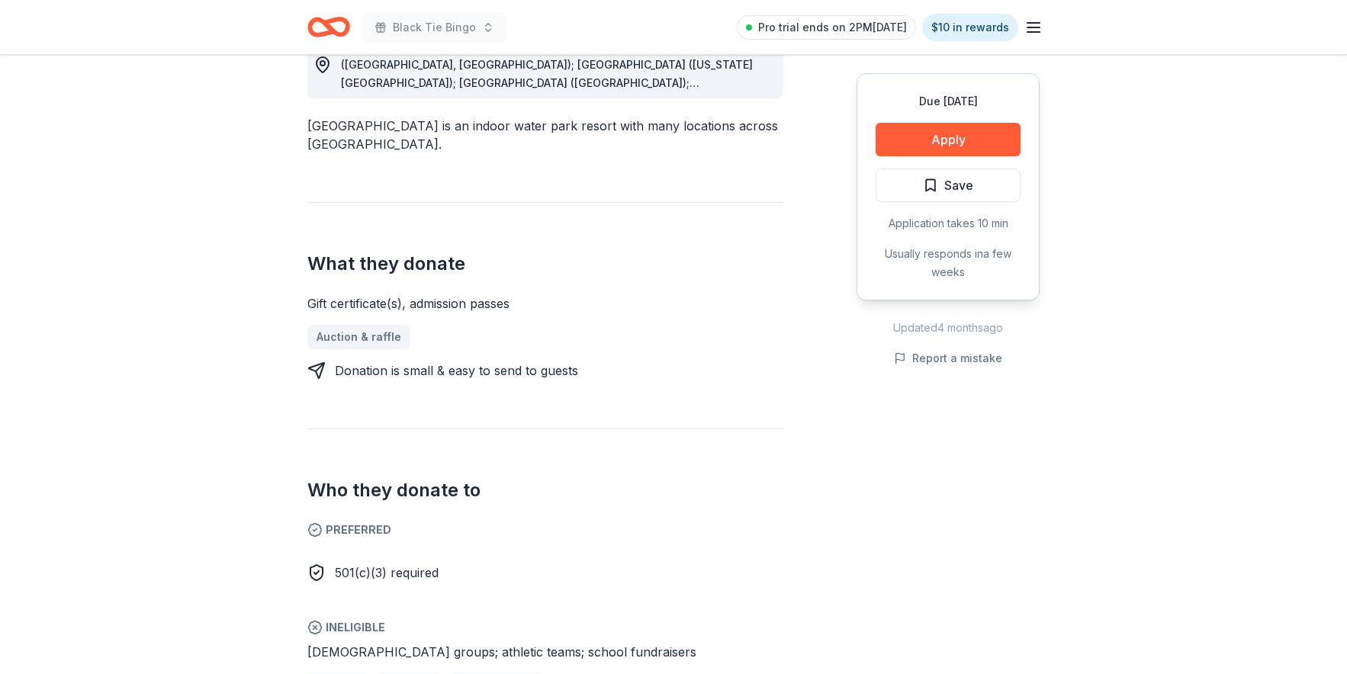
scroll to position [470, 0]
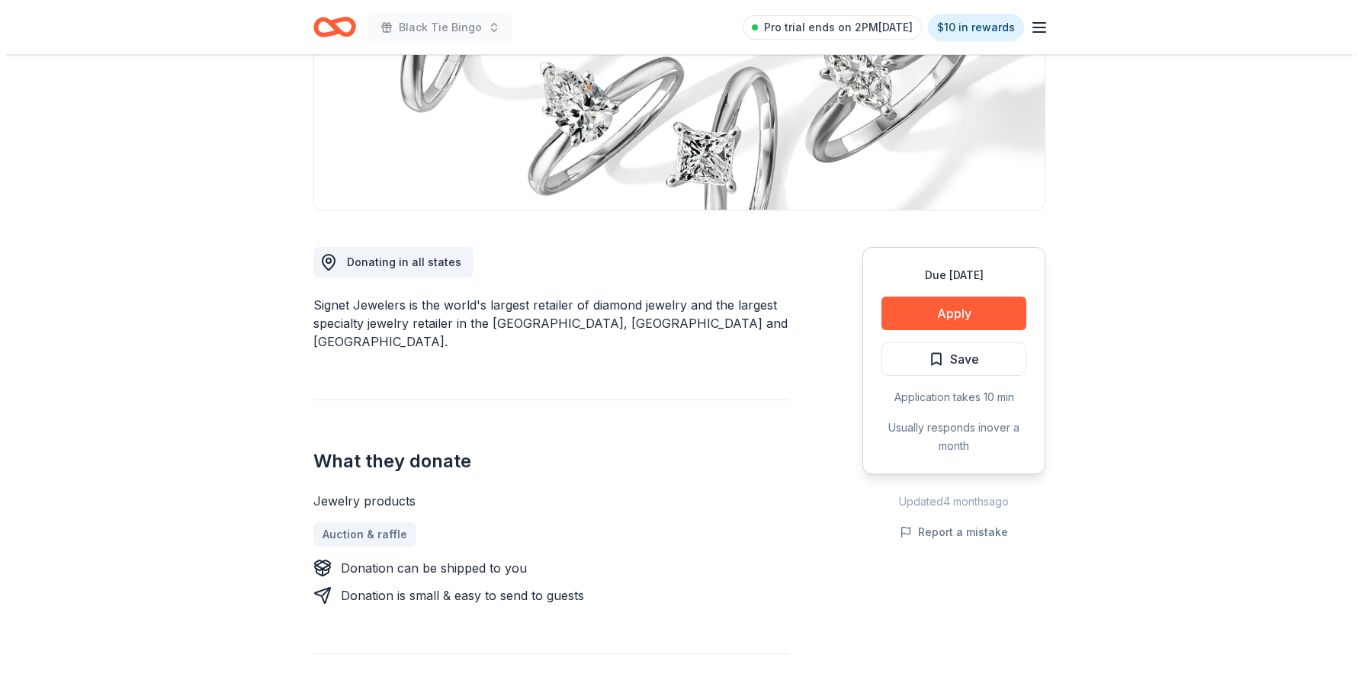
scroll to position [772, 0]
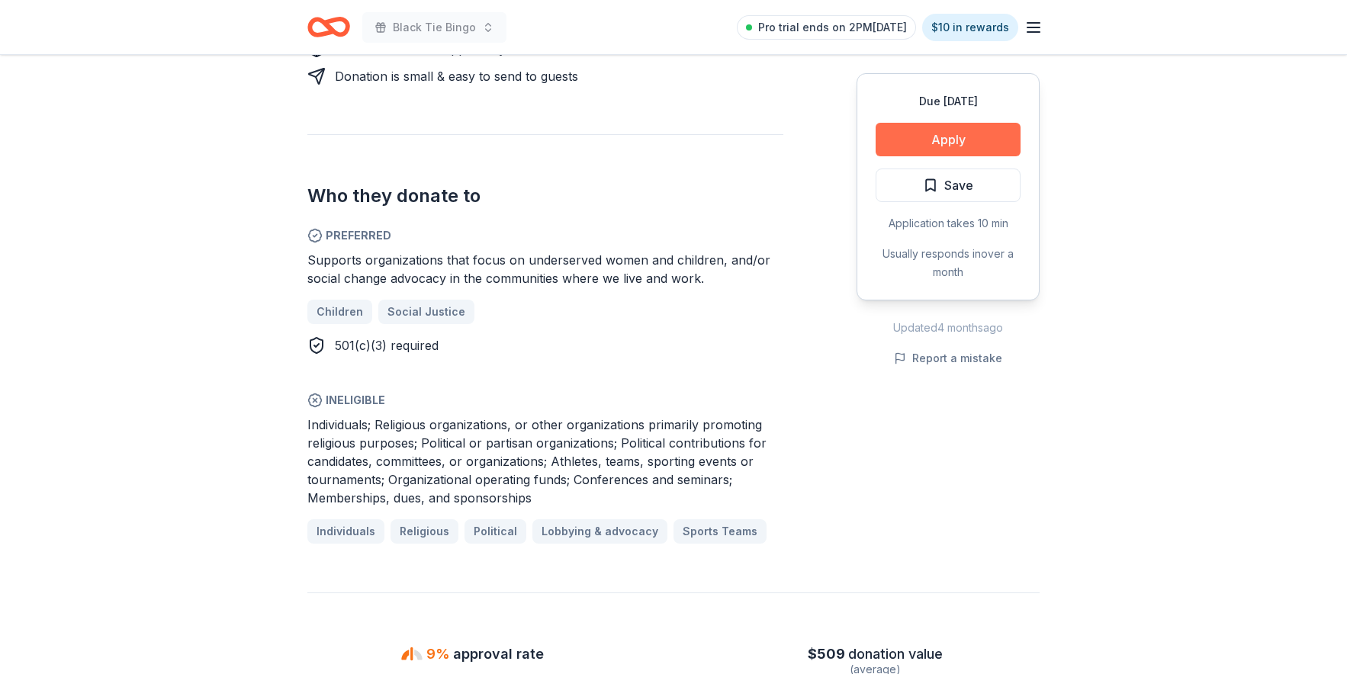
click at [946, 136] on button "Apply" at bounding box center [947, 140] width 145 height 34
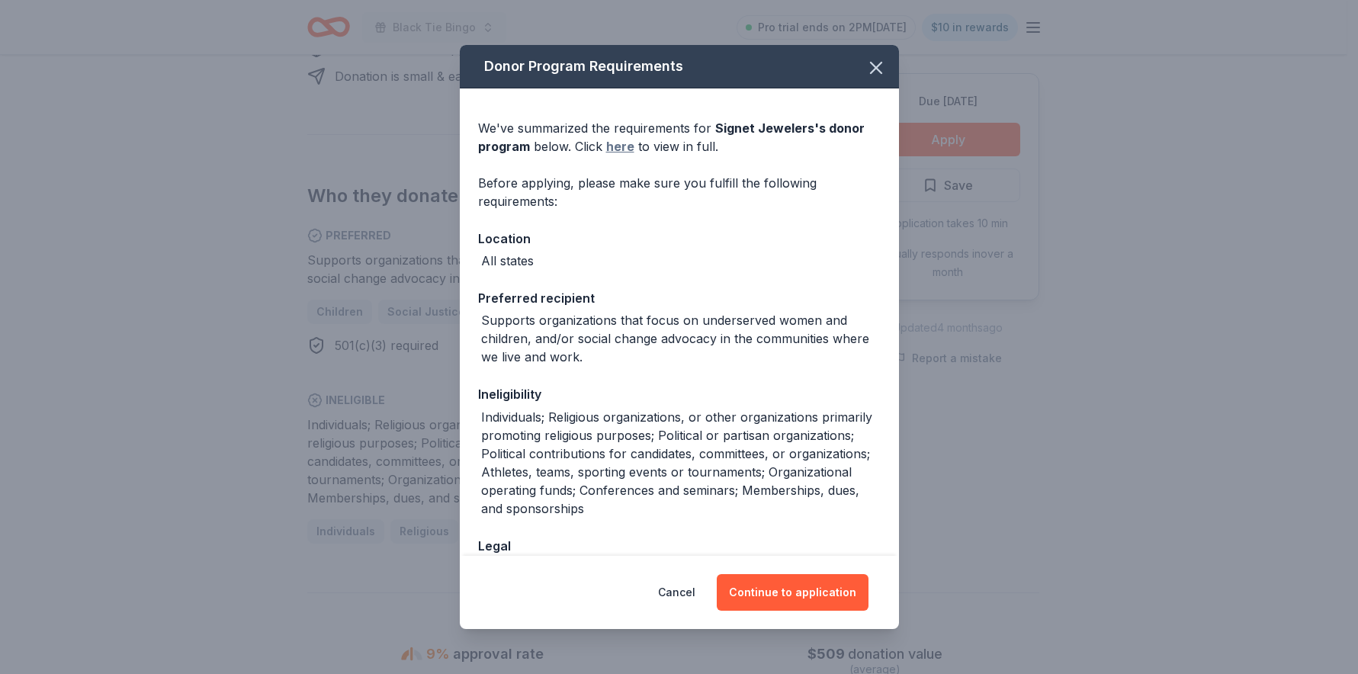
click at [621, 148] on link "here" at bounding box center [620, 146] width 28 height 18
click at [743, 594] on button "Continue to application" at bounding box center [793, 592] width 152 height 37
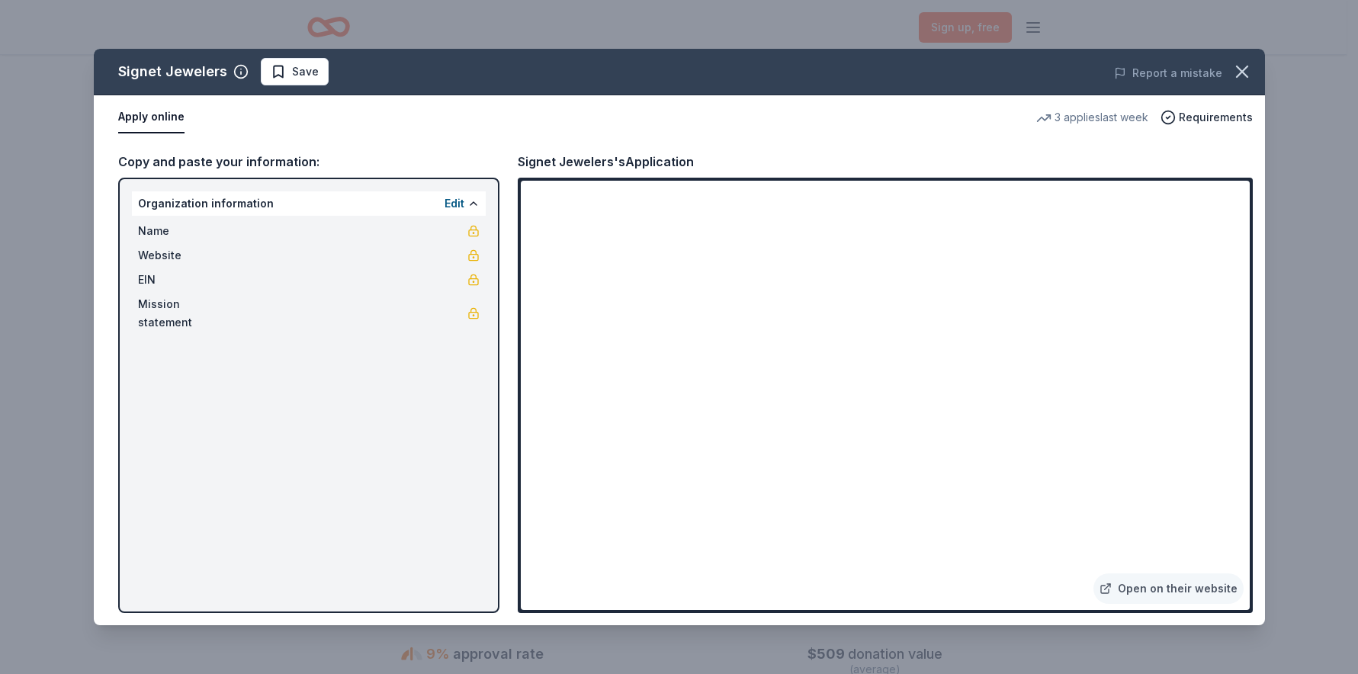
click at [1171, 591] on div "Signet Jewelers Save Report a mistake Apply online 3 applies last week Requirem…" at bounding box center [679, 337] width 1171 height 576
click at [1165, 590] on div "Signet Jewelers Save Report a mistake Apply online 3 applies last week Requirem…" at bounding box center [679, 337] width 1171 height 576
click at [172, 207] on div "Signet Jewelers Save Report a mistake Apply online 3 applies last week Requirem…" at bounding box center [679, 337] width 1171 height 576
click at [1168, 594] on div "Signet Jewelers Save Report a mistake Apply online 3 applies last week Requirem…" at bounding box center [679, 337] width 1171 height 576
drag, startPoint x: 1029, startPoint y: 69, endPoint x: 1021, endPoint y: -45, distance: 113.9
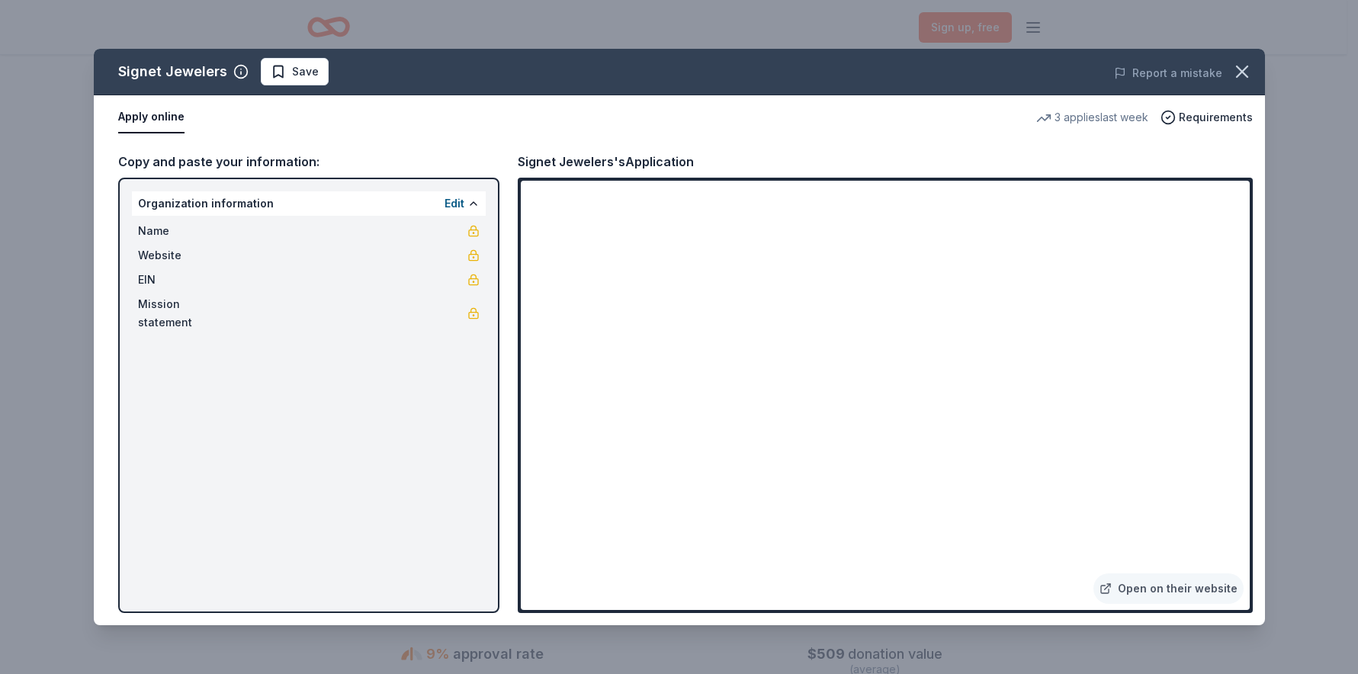
drag, startPoint x: 1246, startPoint y: 226, endPoint x: 1254, endPoint y: 354, distance: 127.6
click at [1254, 354] on div "Signet Jewelers Save Report a mistake Apply online 3 applies last week Requirem…" at bounding box center [679, 337] width 1171 height 576
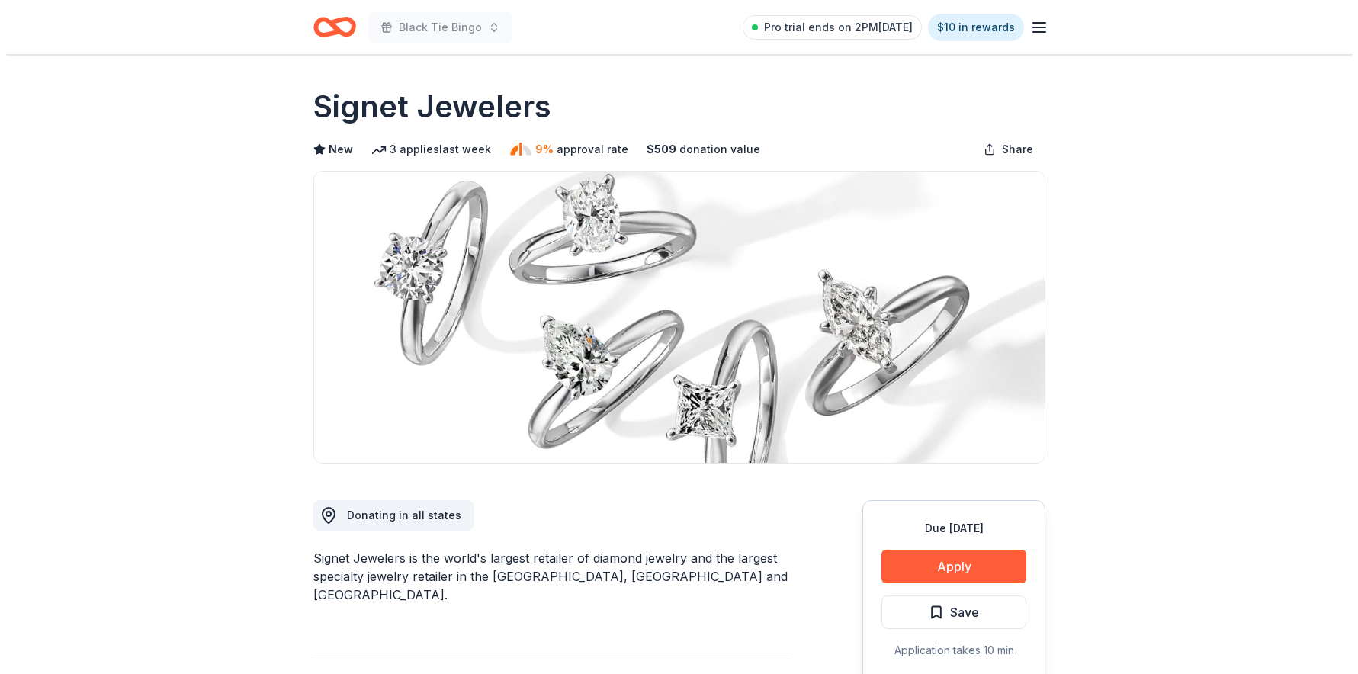
scroll to position [772, 0]
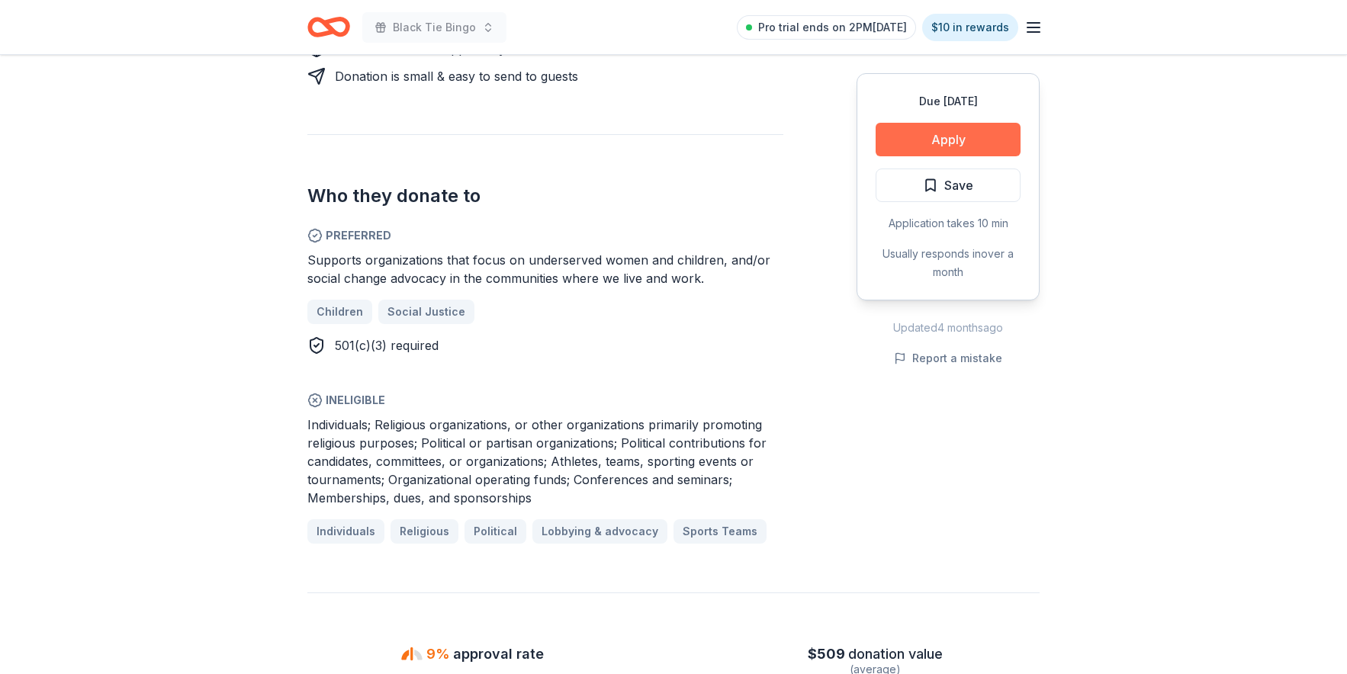
click at [910, 135] on button "Apply" at bounding box center [947, 140] width 145 height 34
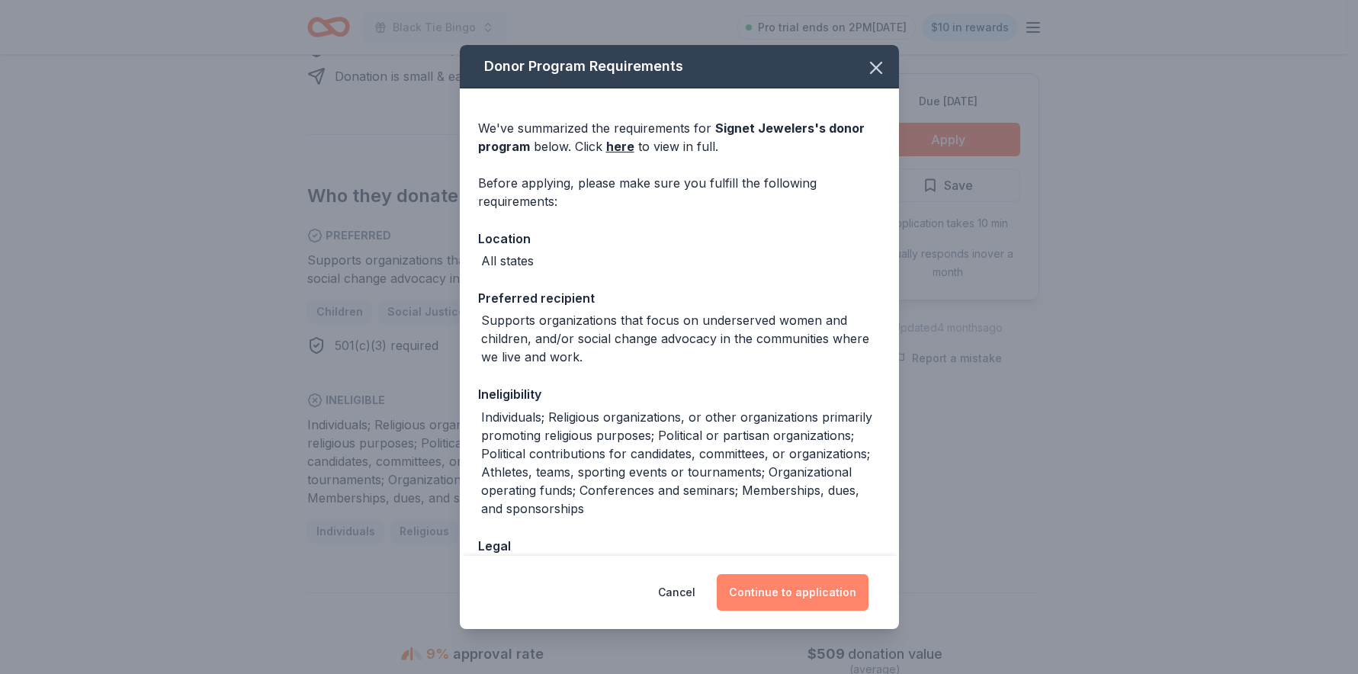
click at [817, 595] on button "Continue to application" at bounding box center [793, 592] width 152 height 37
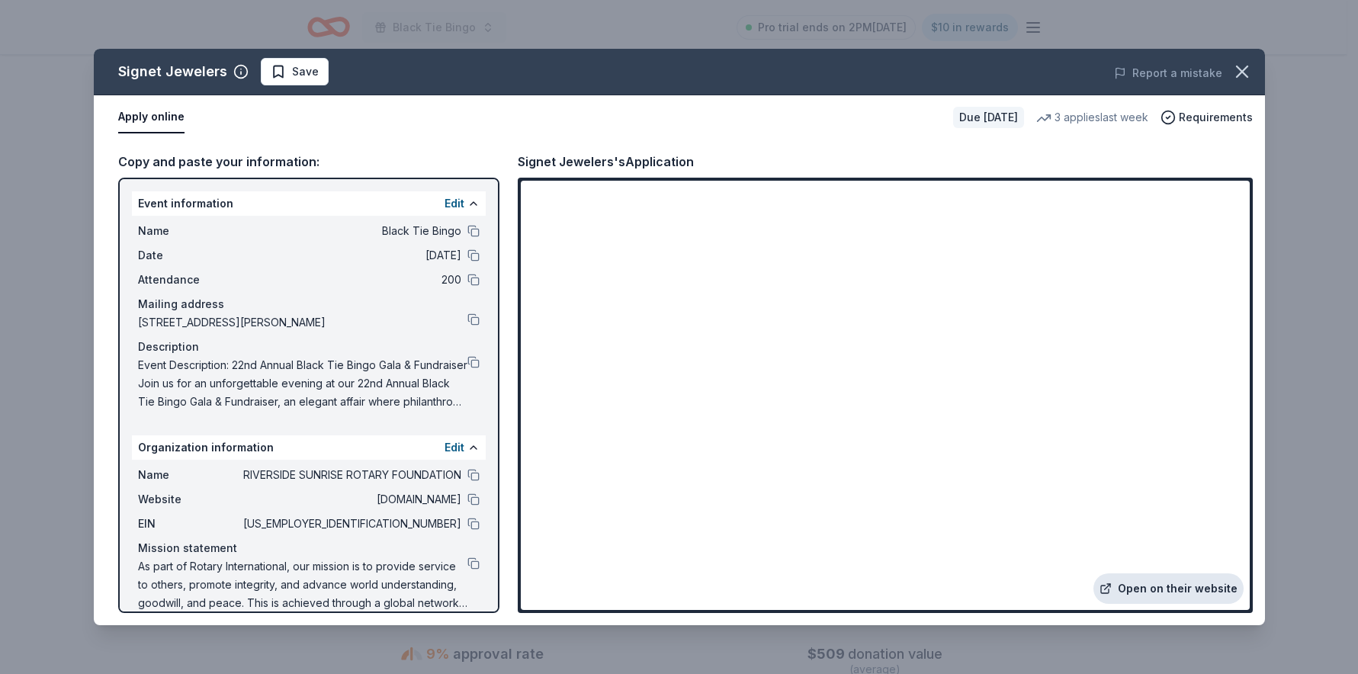
click at [1189, 589] on link "Open on their website" at bounding box center [1168, 588] width 150 height 31
